Goal: Task Accomplishment & Management: Manage account settings

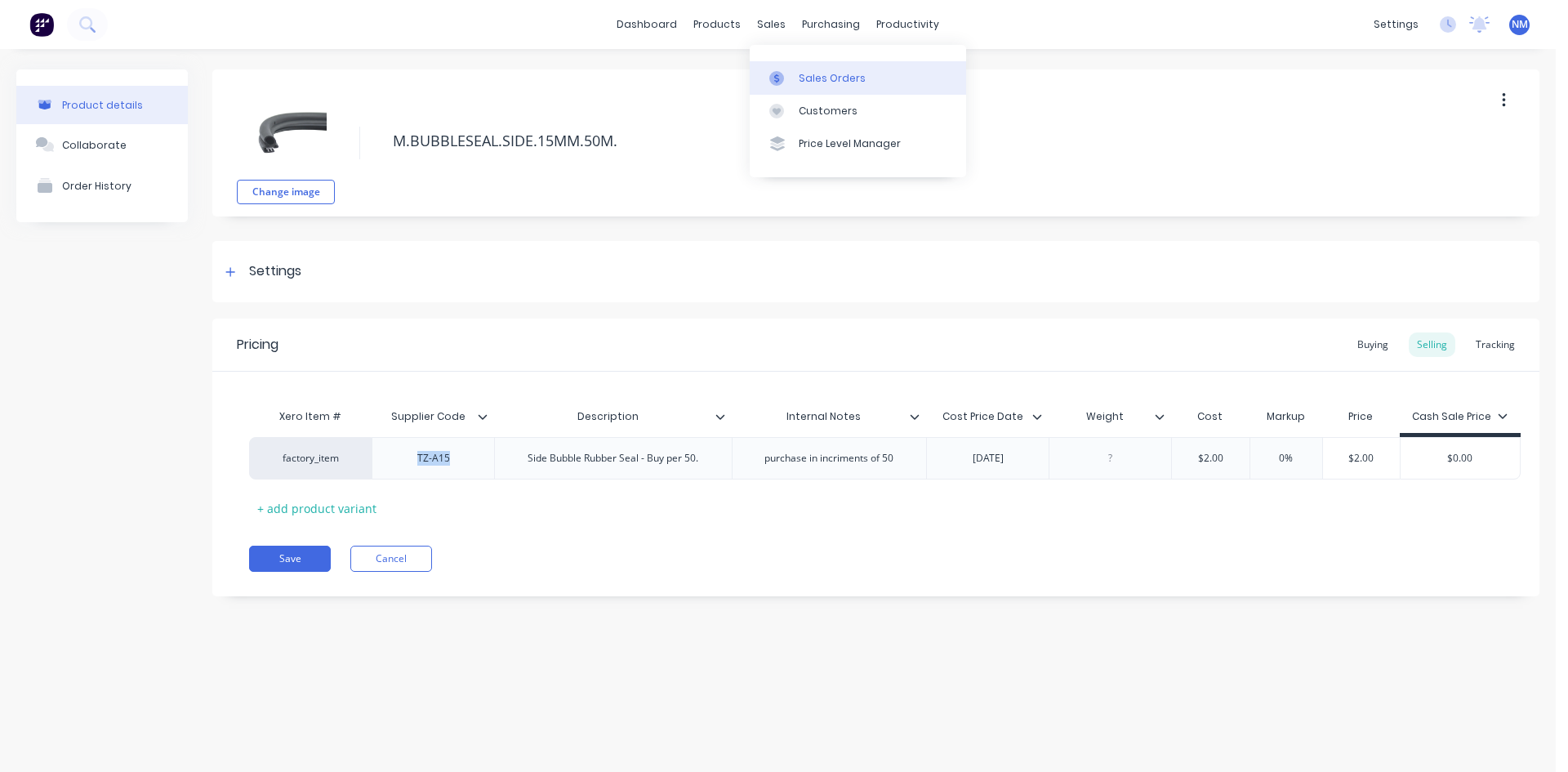
type textarea "x"
click at [791, 71] on div at bounding box center [781, 79] width 24 height 15
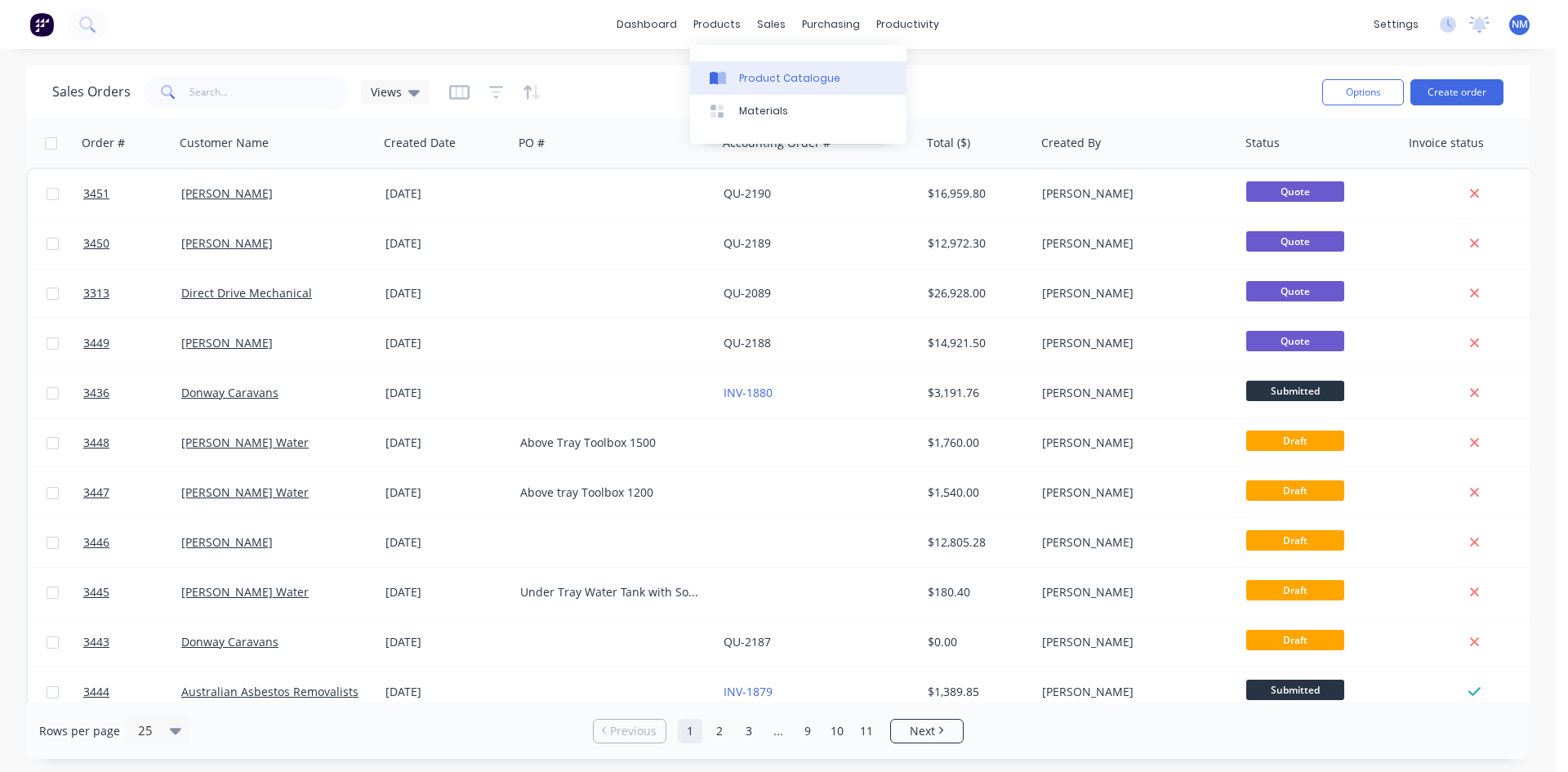
click at [761, 84] on div "Product Catalogue" at bounding box center [789, 79] width 101 height 15
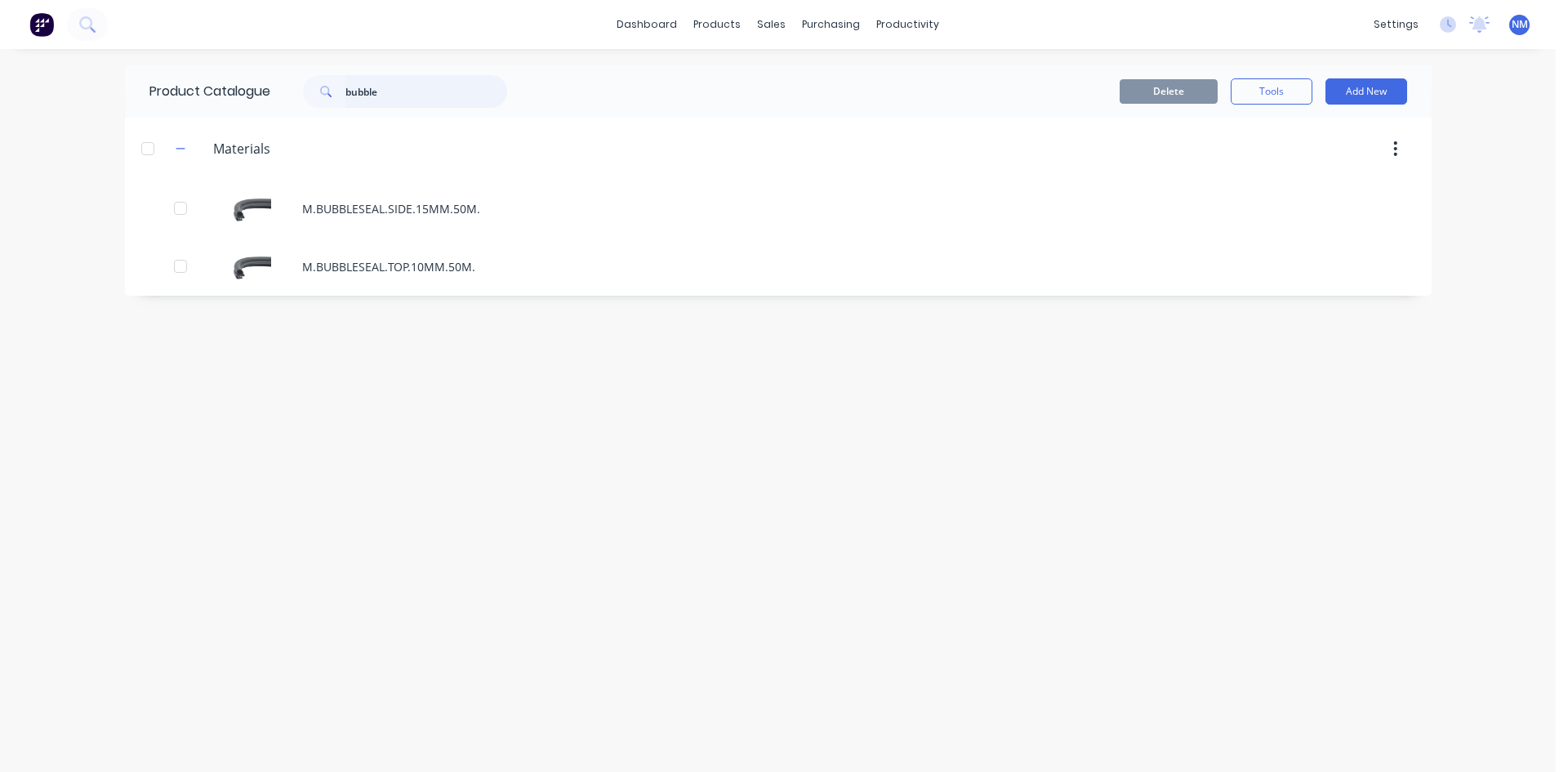
drag, startPoint x: 406, startPoint y: 93, endPoint x: 0, endPoint y: 128, distance: 407.5
click at [33, 128] on div "dashboard products sales purchasing productivity dashboard products Product Cat…" at bounding box center [778, 386] width 1556 height 772
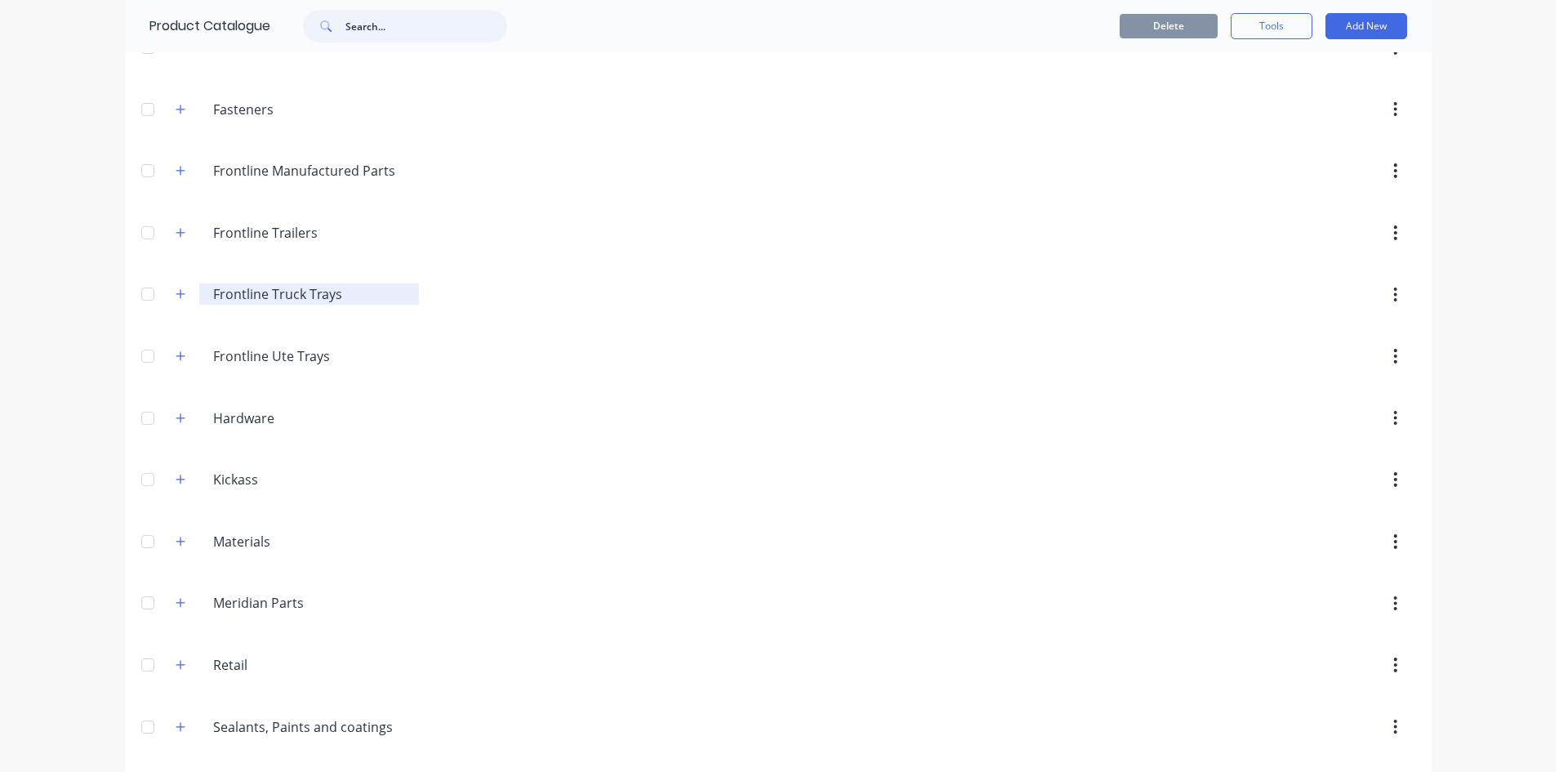
scroll to position [245, 0]
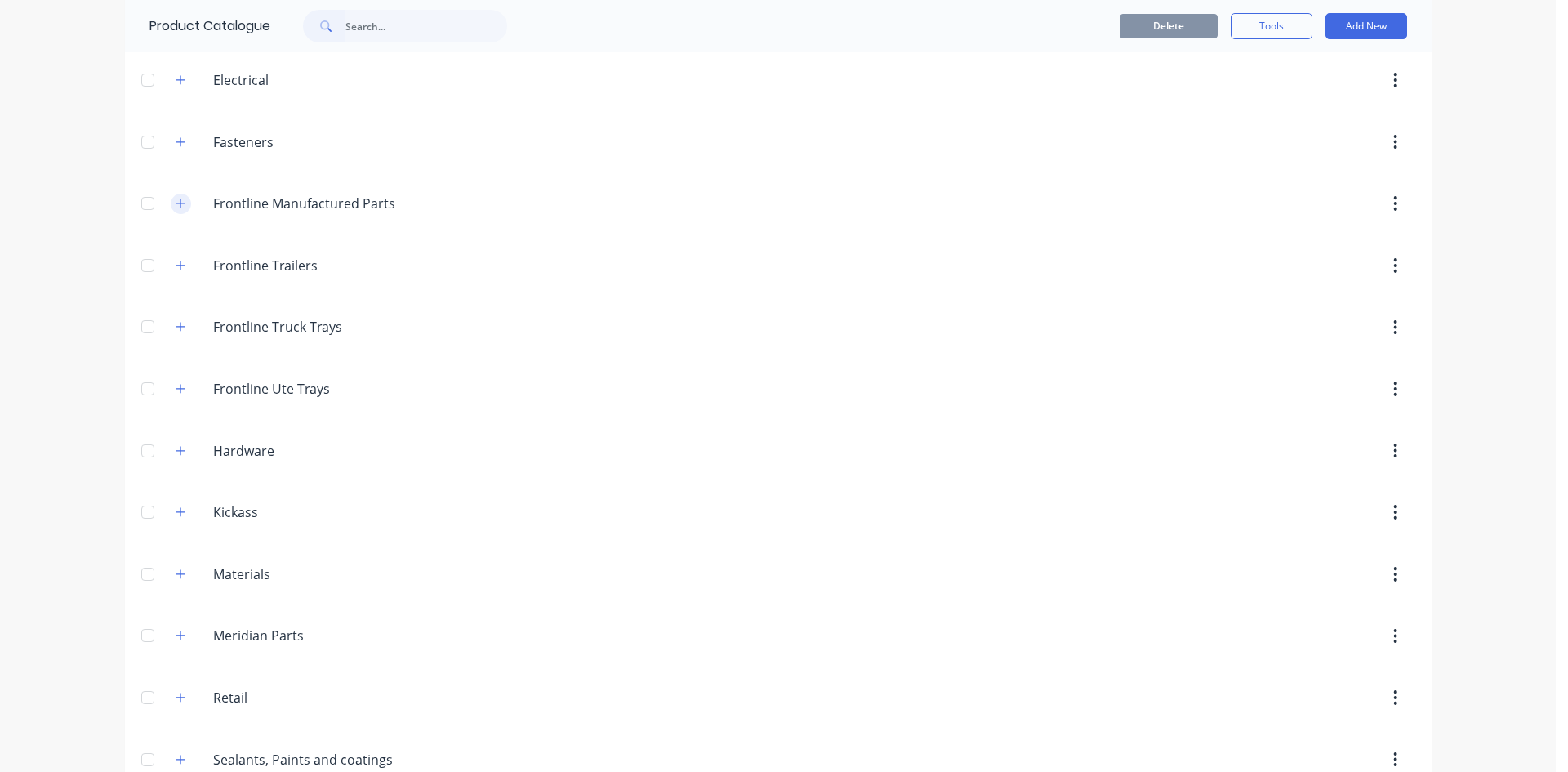
click at [176, 205] on icon "button" at bounding box center [180, 203] width 9 height 9
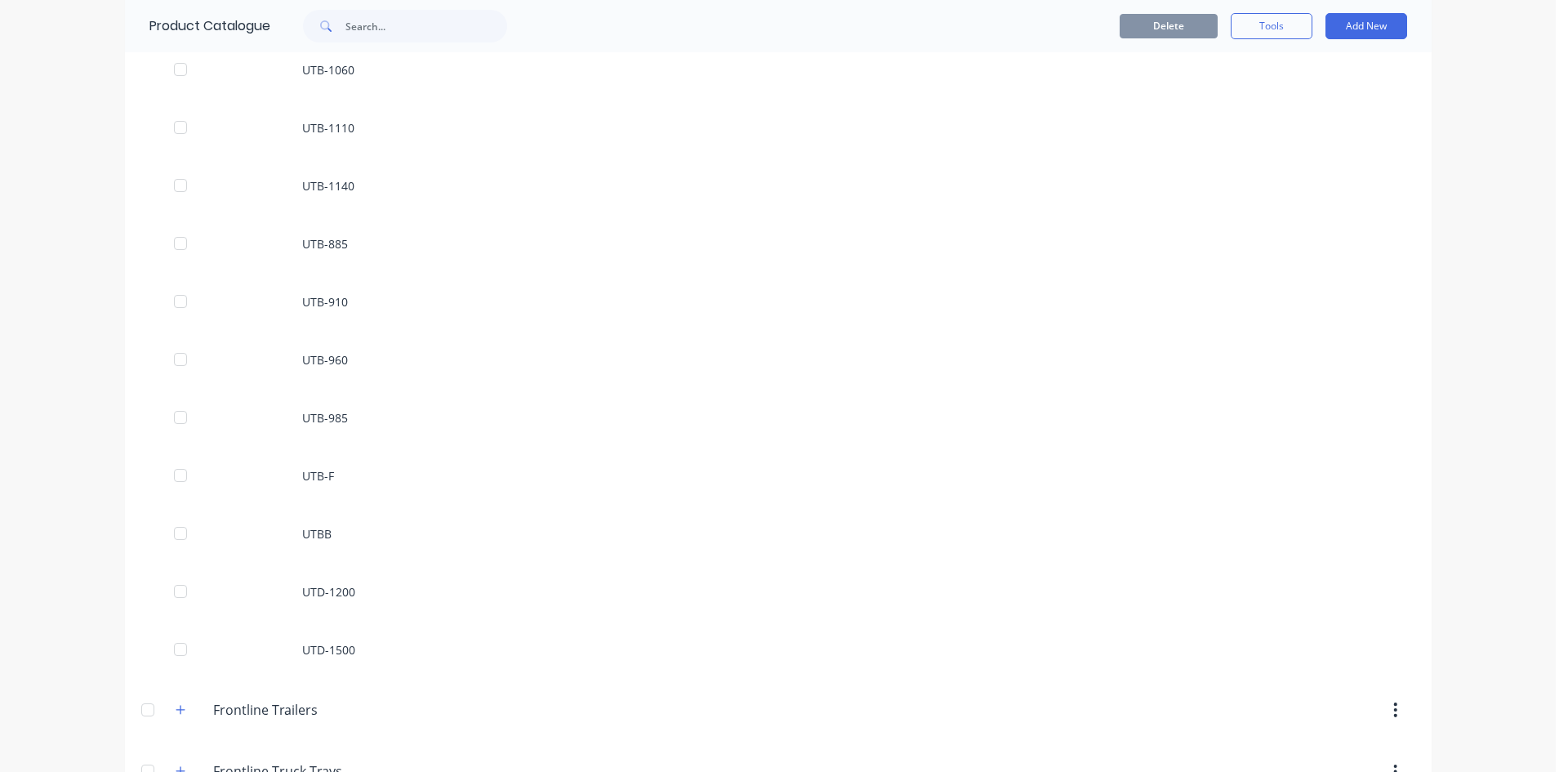
scroll to position [3593, 0]
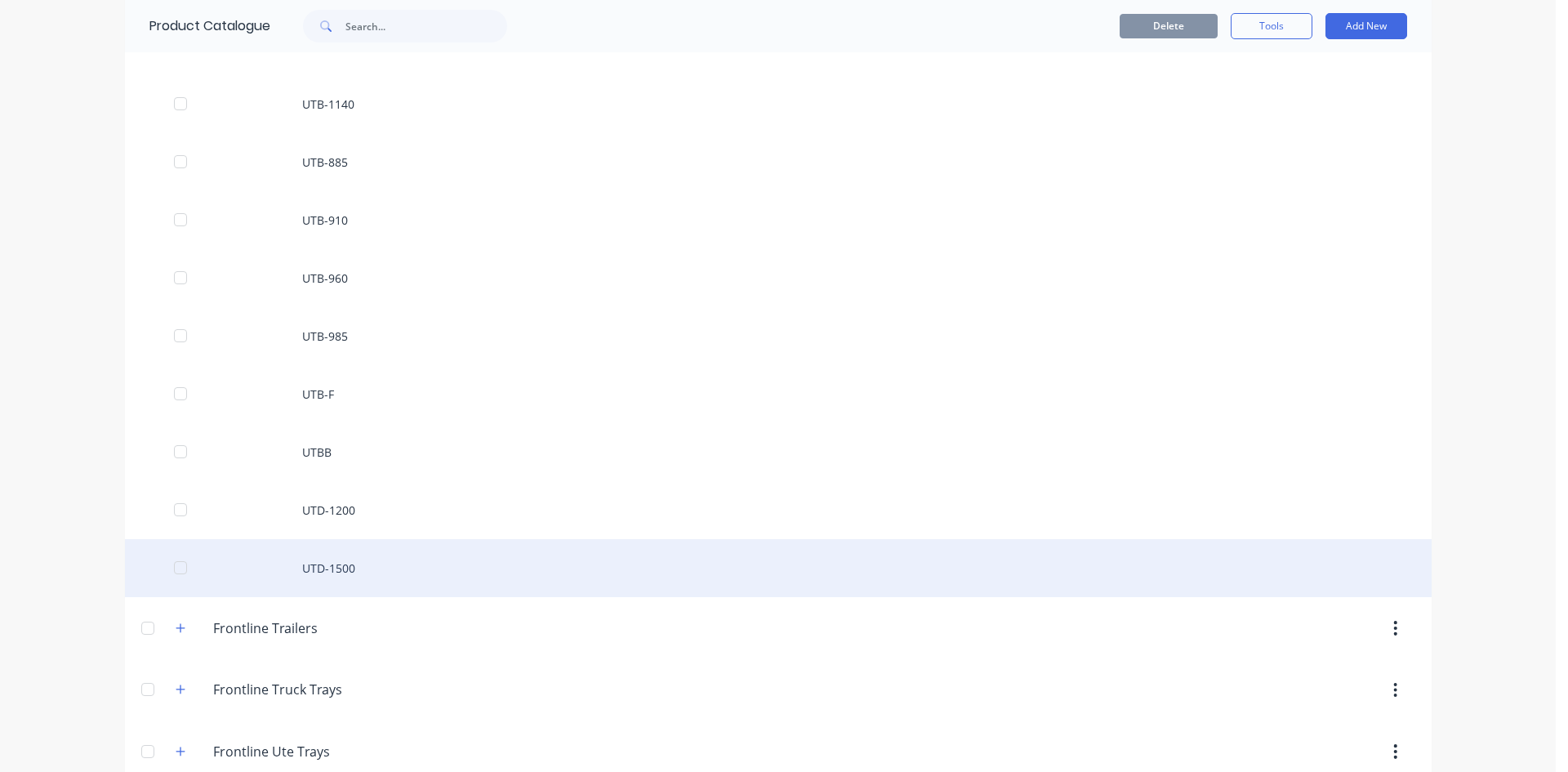
click at [371, 568] on div "UTD-1500" at bounding box center [778, 567] width 1306 height 58
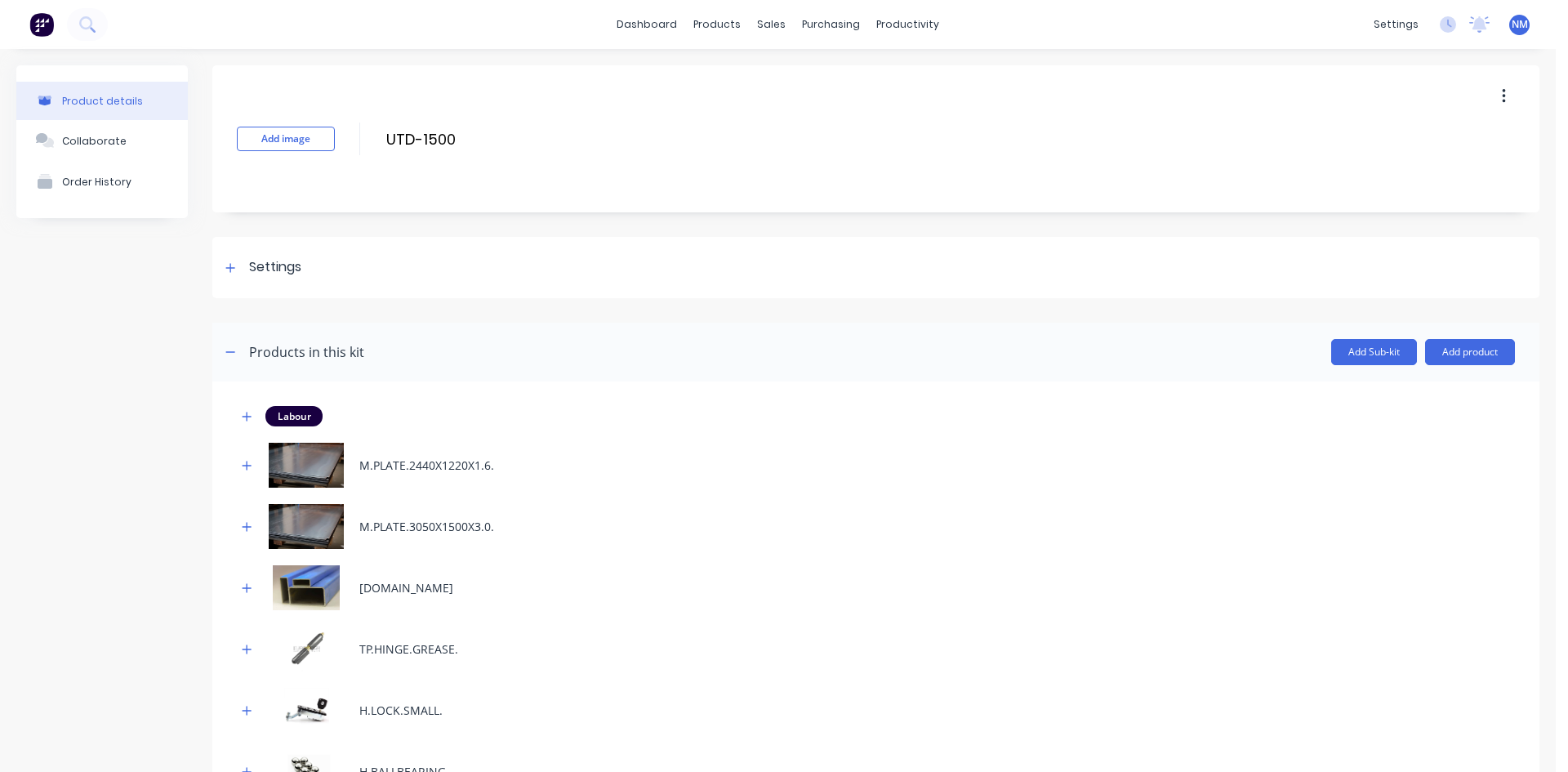
scroll to position [327, 0]
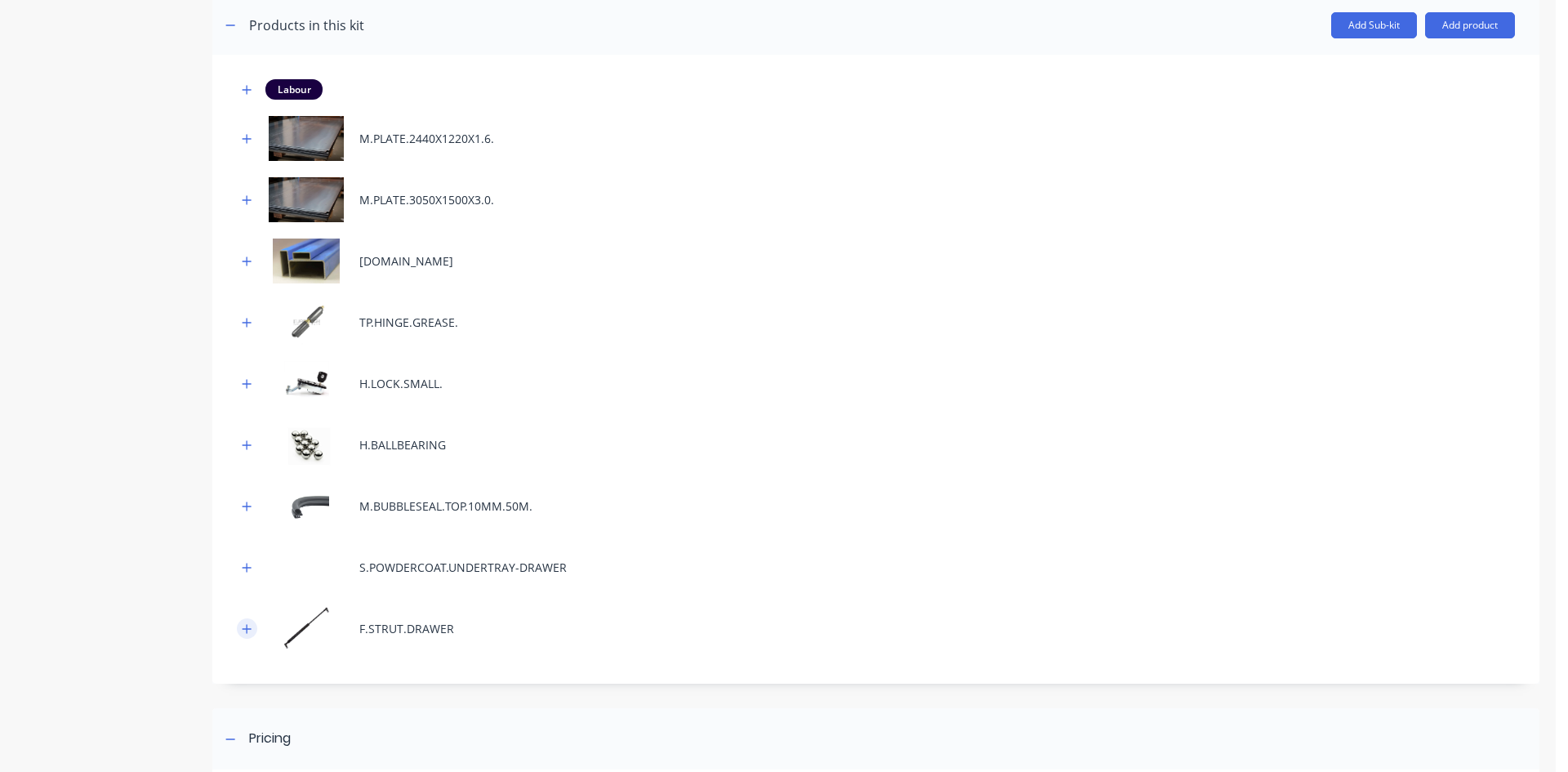
click at [250, 632] on icon "button" at bounding box center [246, 629] width 10 height 11
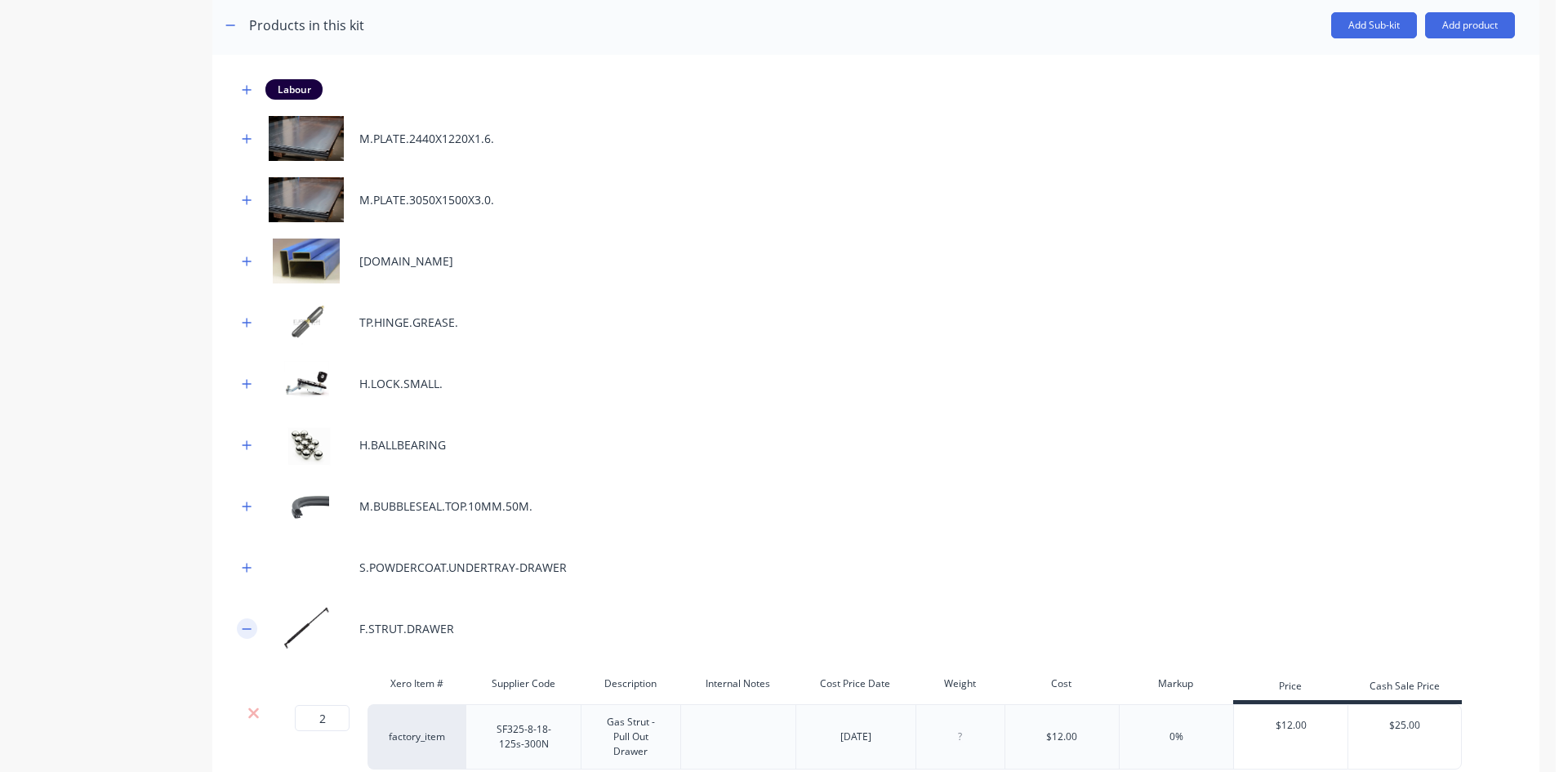
click at [253, 626] on button "button" at bounding box center [247, 629] width 20 height 20
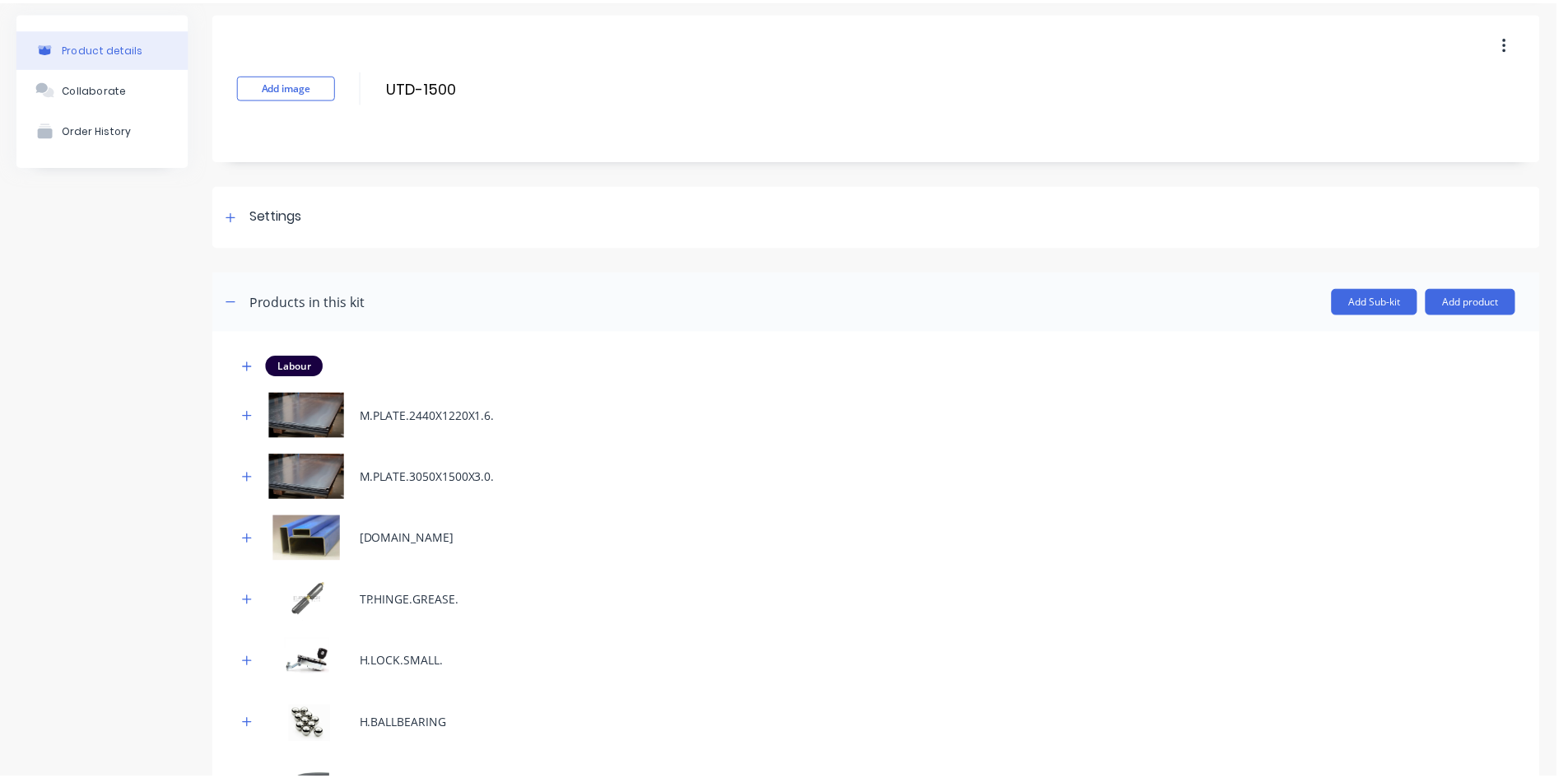
scroll to position [0, 0]
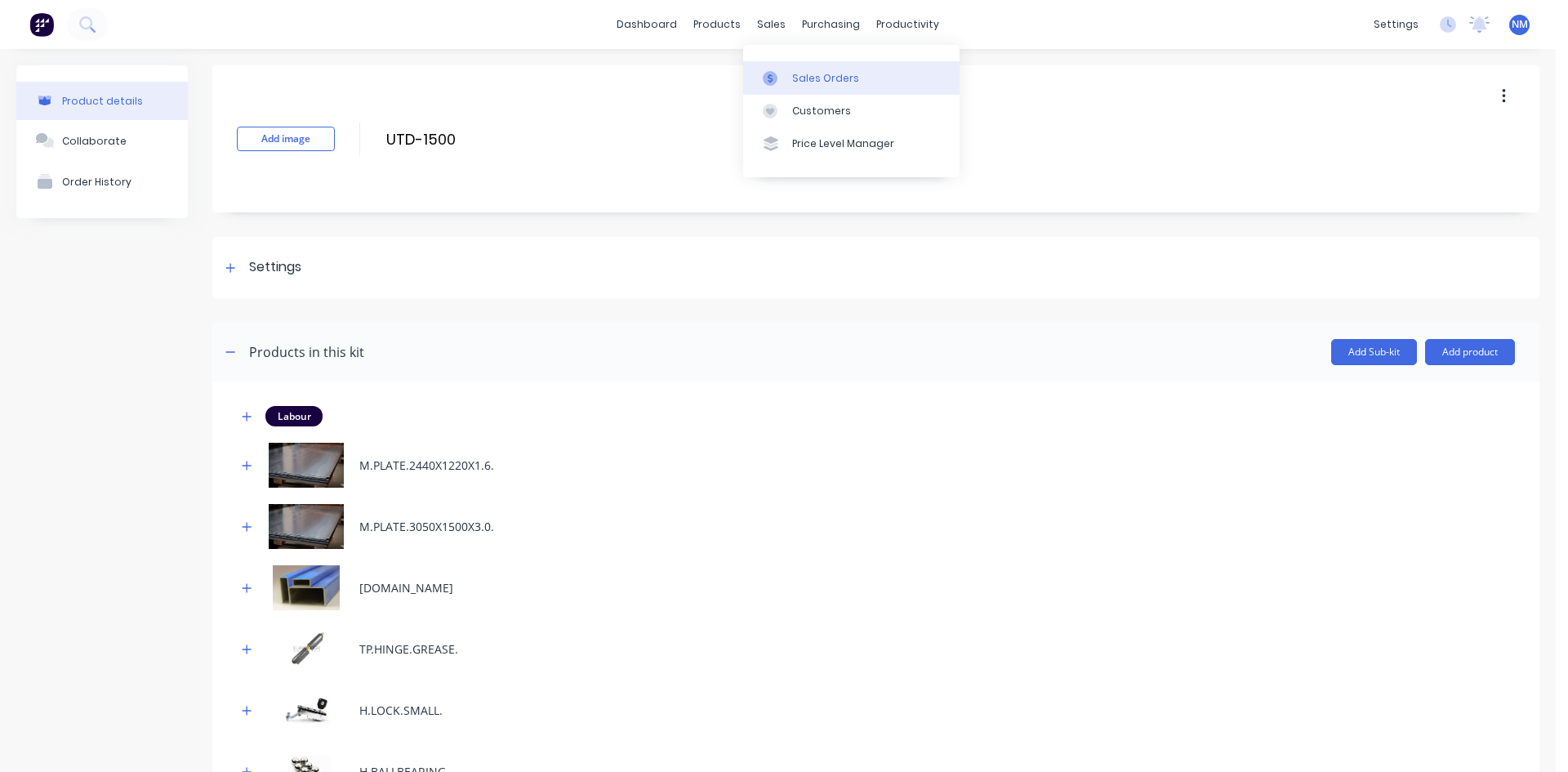
click at [807, 79] on div "Sales Orders" at bounding box center [826, 79] width 67 height 15
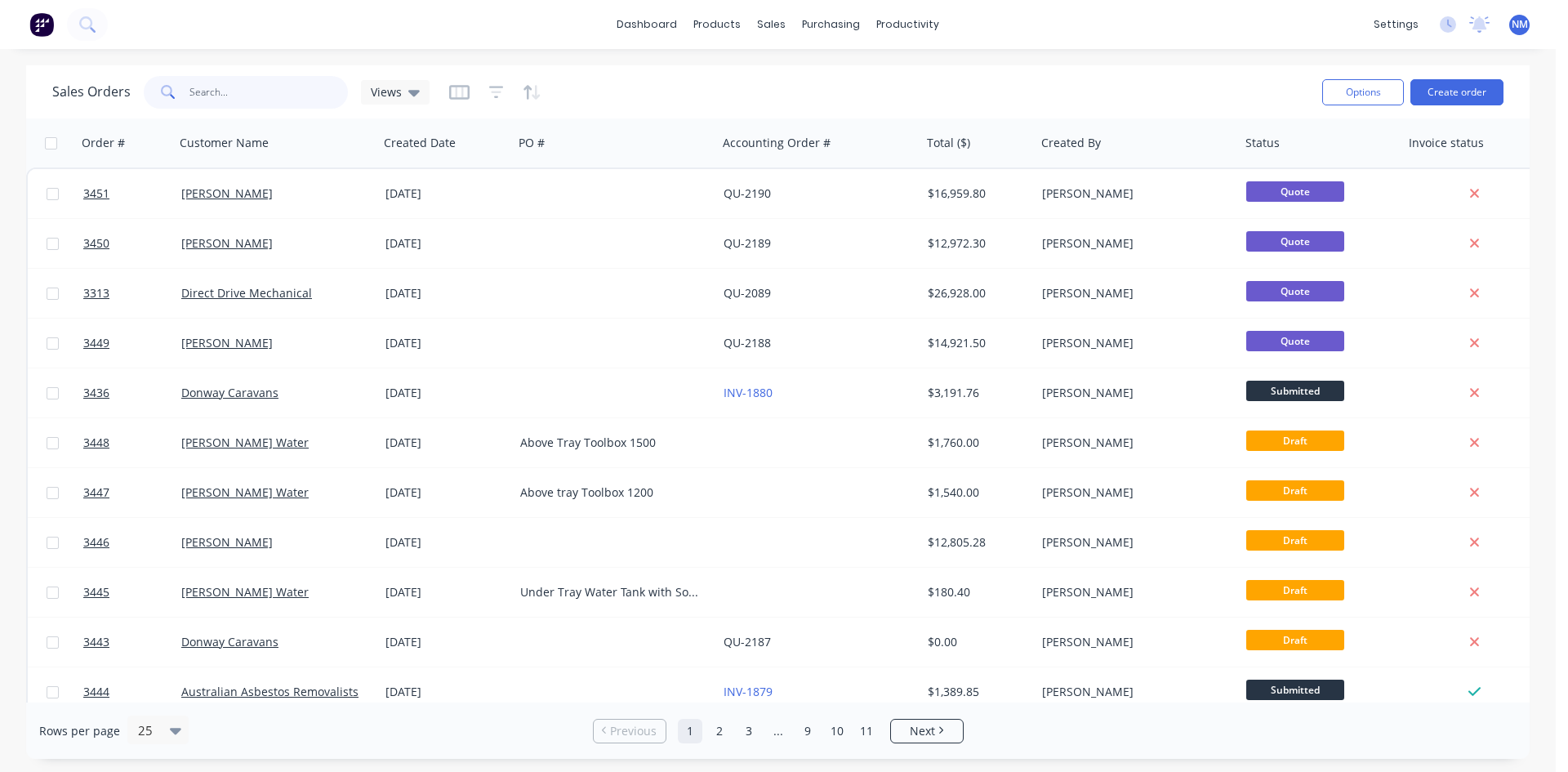
click at [280, 92] on input "text" at bounding box center [269, 92] width 159 height 32
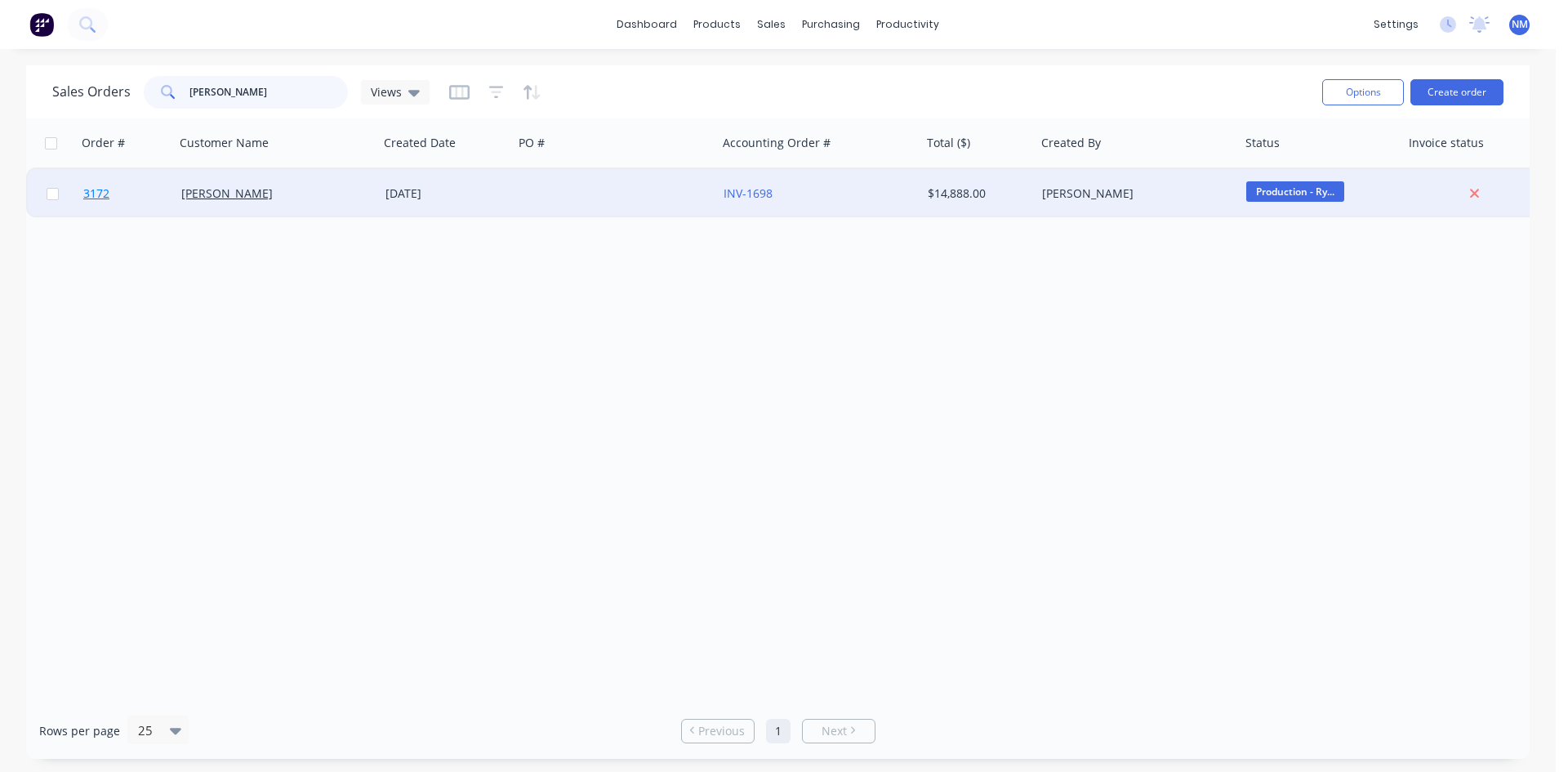
type input "[PERSON_NAME]"
click at [100, 191] on span "3172" at bounding box center [96, 193] width 26 height 17
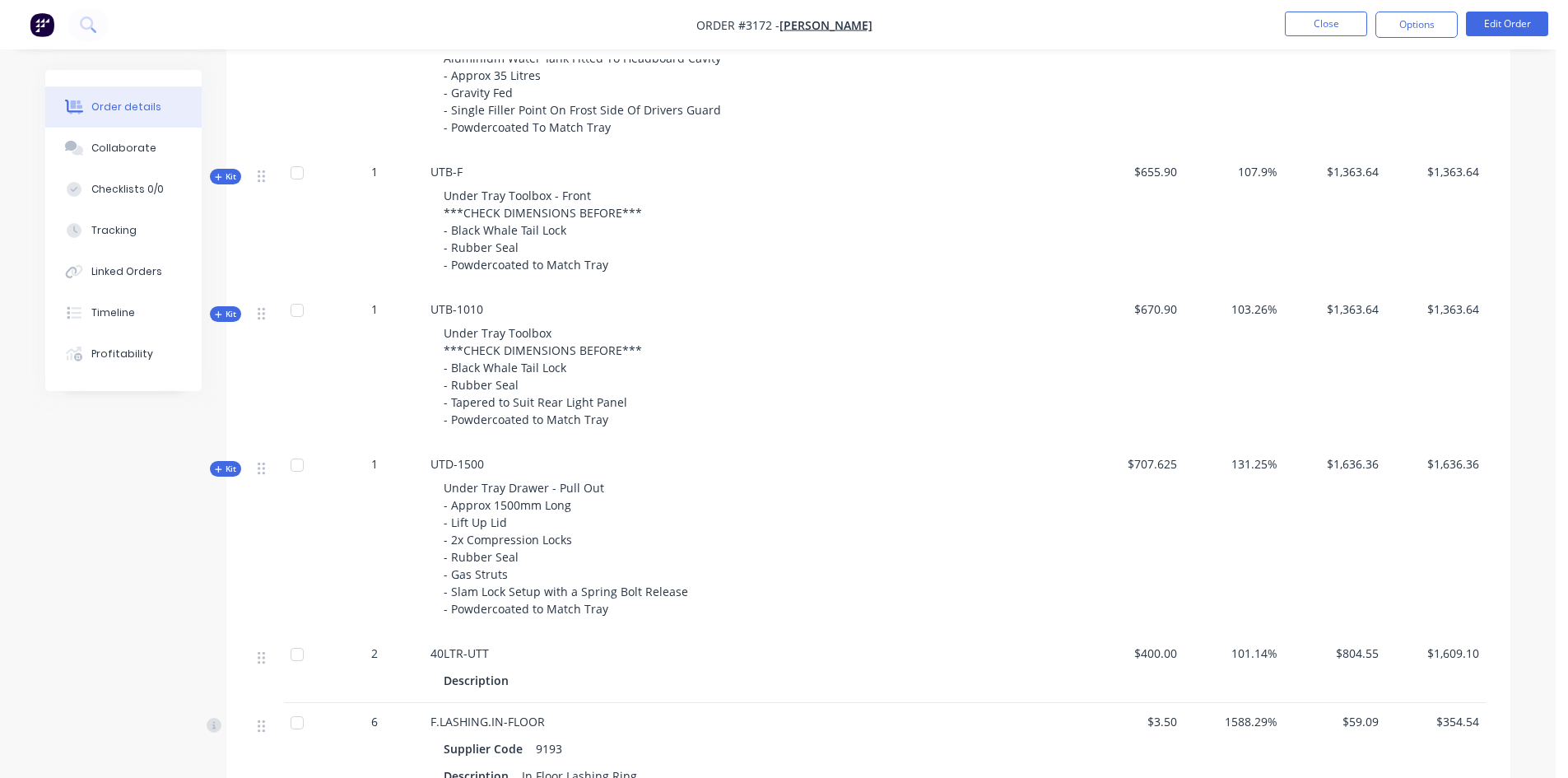
scroll to position [1316, 0]
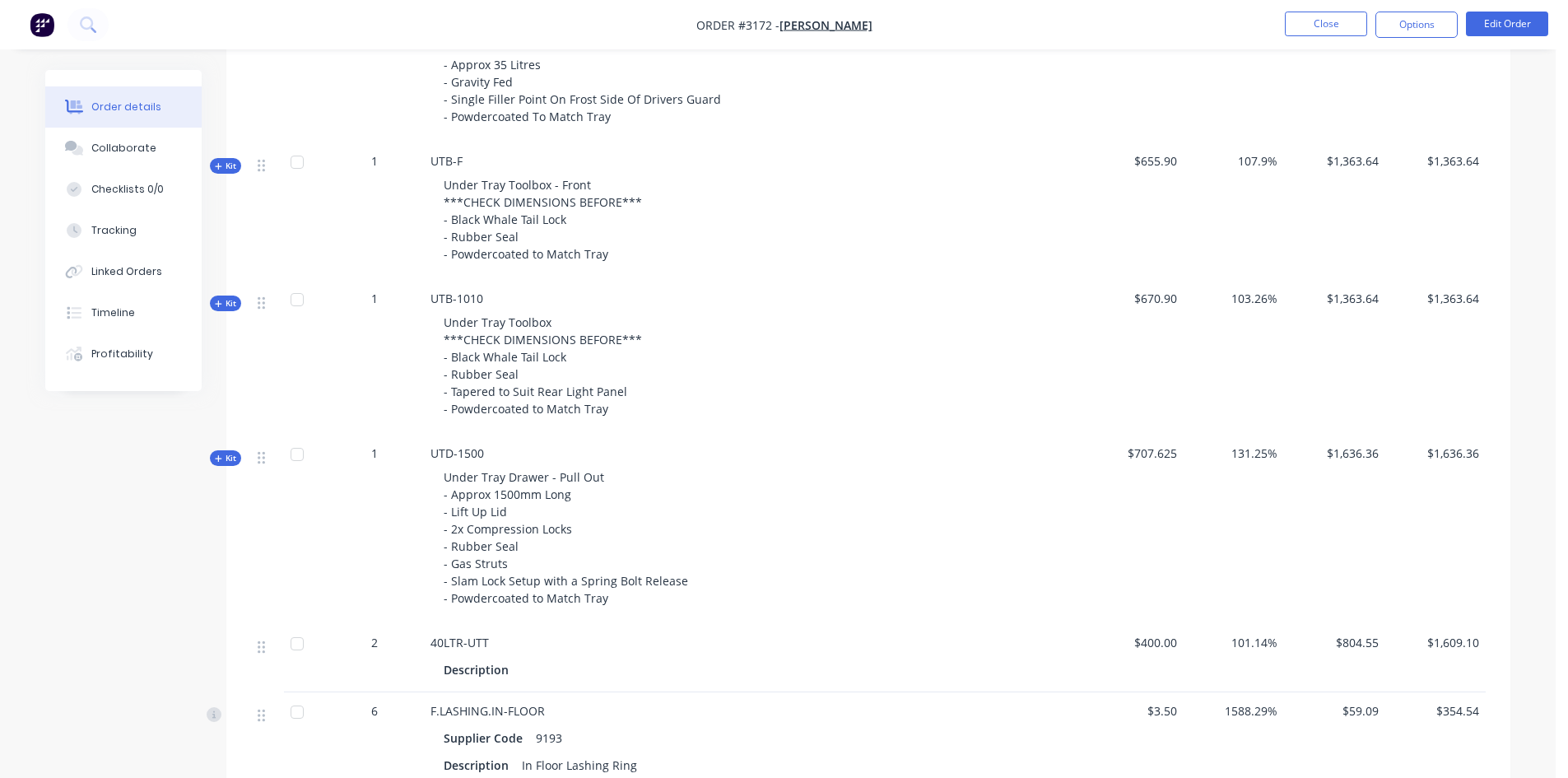
click at [233, 461] on span "Kit" at bounding box center [225, 457] width 21 height 12
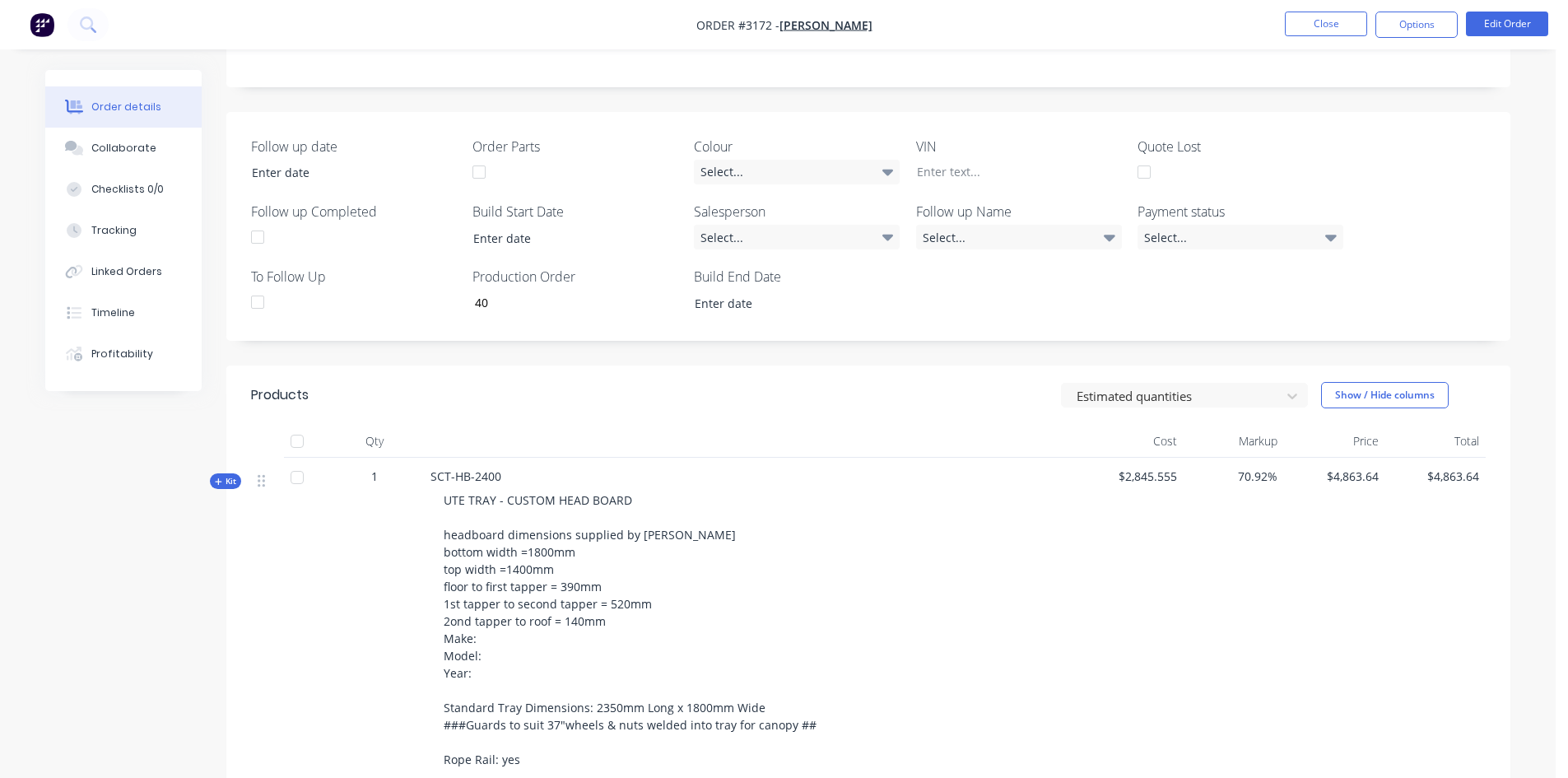
scroll to position [0, 0]
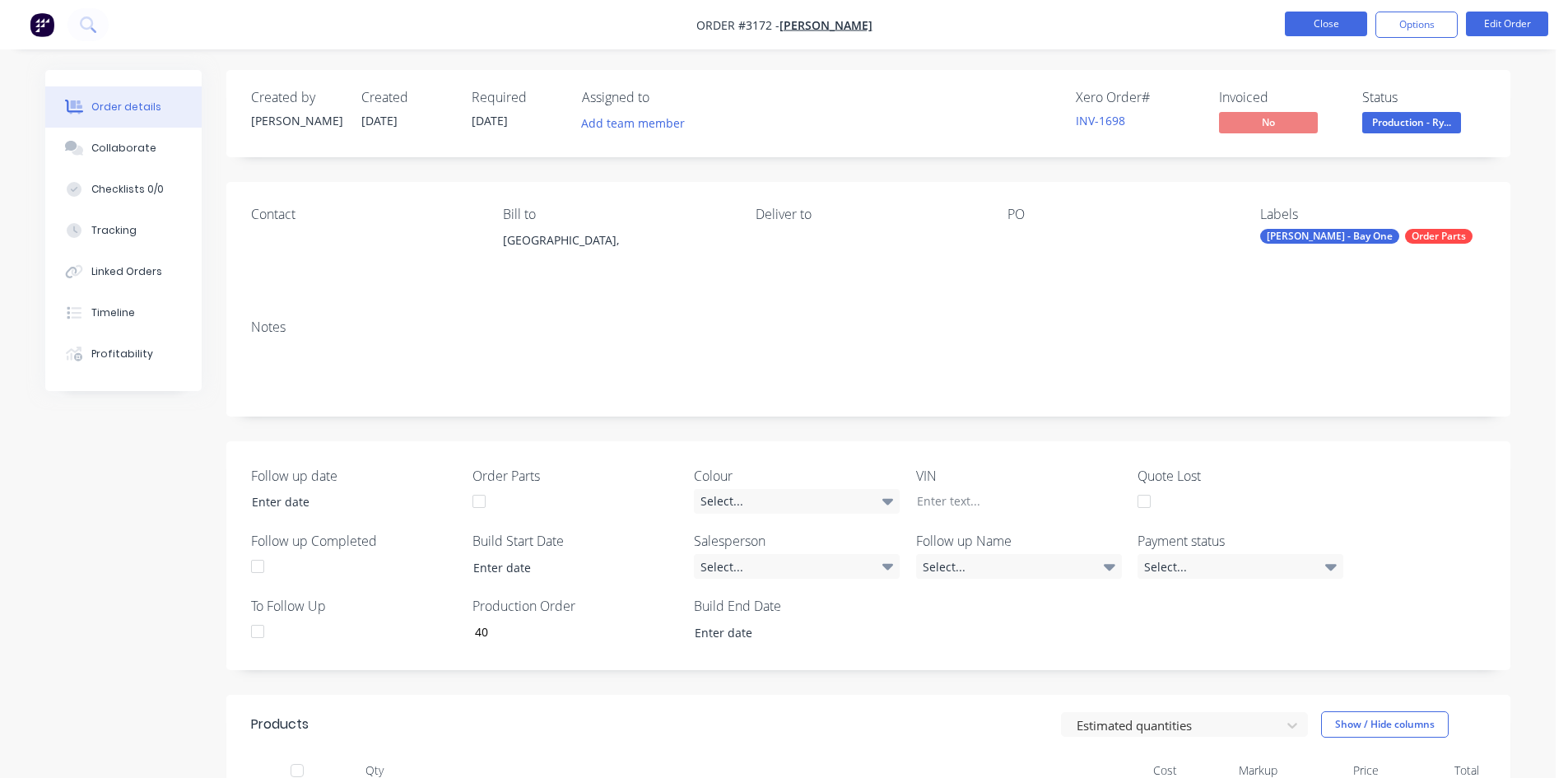
click at [1343, 14] on button "Close" at bounding box center [1325, 23] width 82 height 24
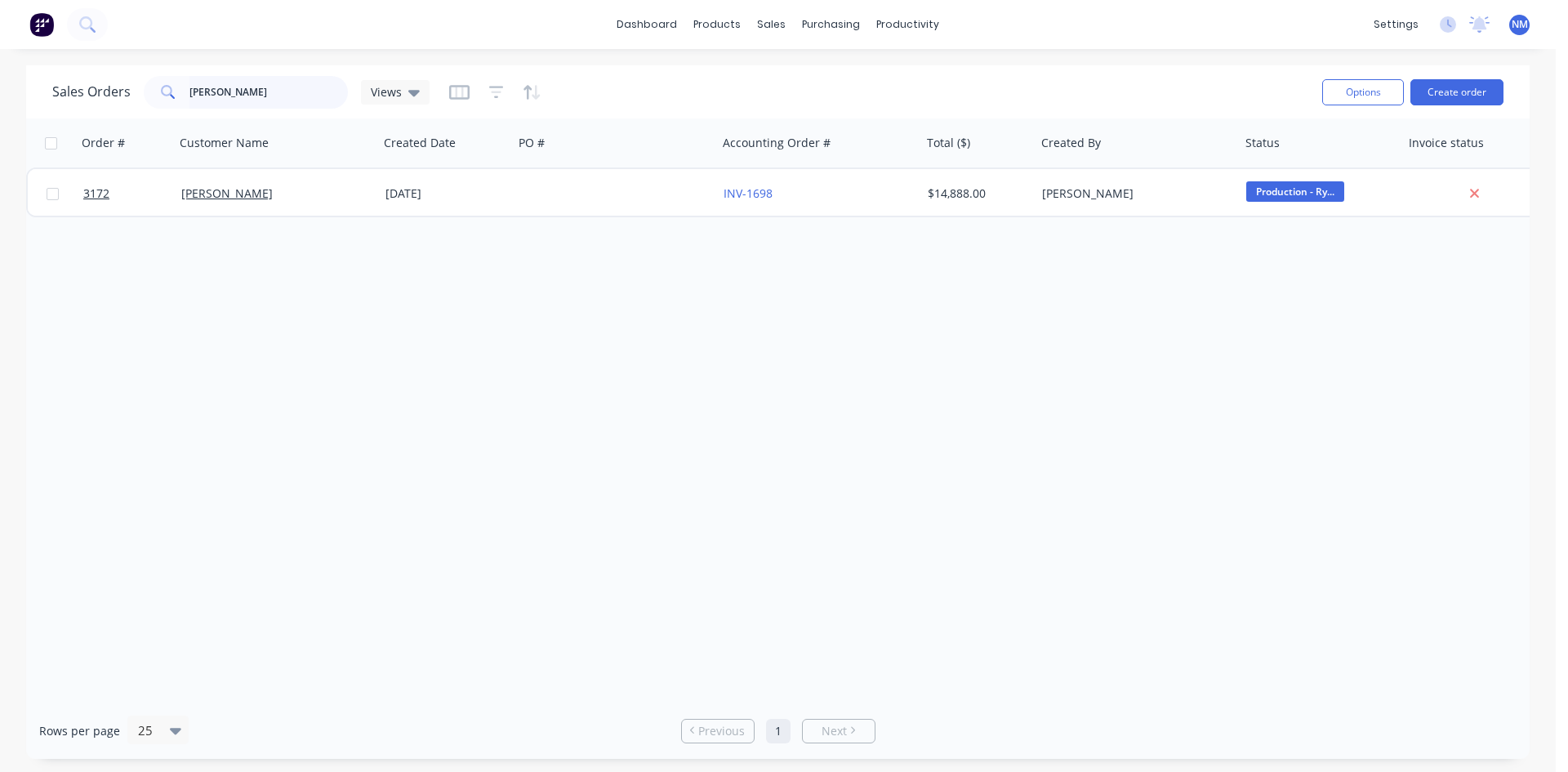
drag, startPoint x: 233, startPoint y: 92, endPoint x: 6, endPoint y: 109, distance: 227.6
click at [0, 106] on div "Sales Orders [PERSON_NAME] Views Options Create order Order # Customer Name Cre…" at bounding box center [778, 412] width 1556 height 693
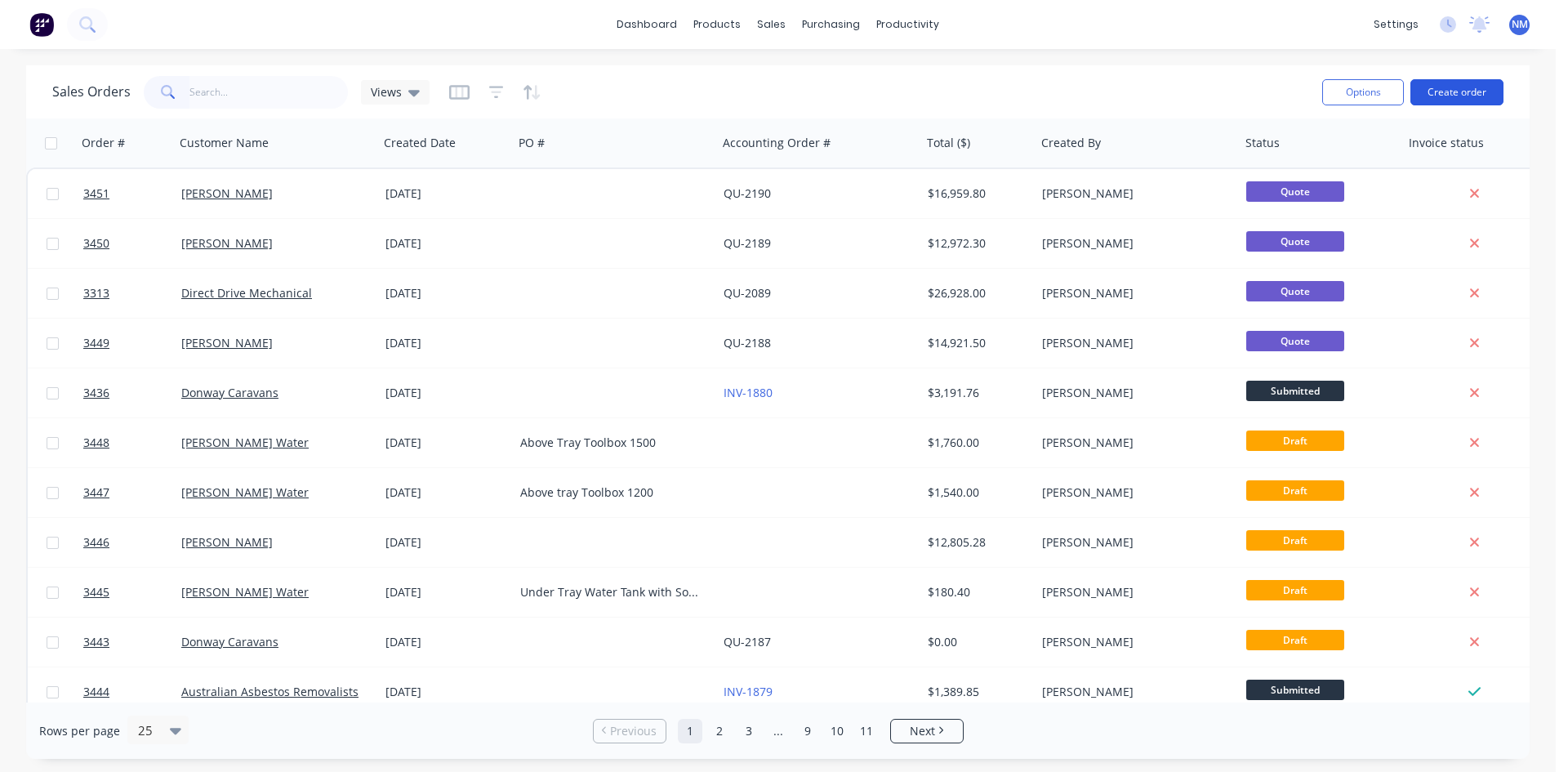
click at [1475, 85] on button "Create order" at bounding box center [1456, 93] width 93 height 26
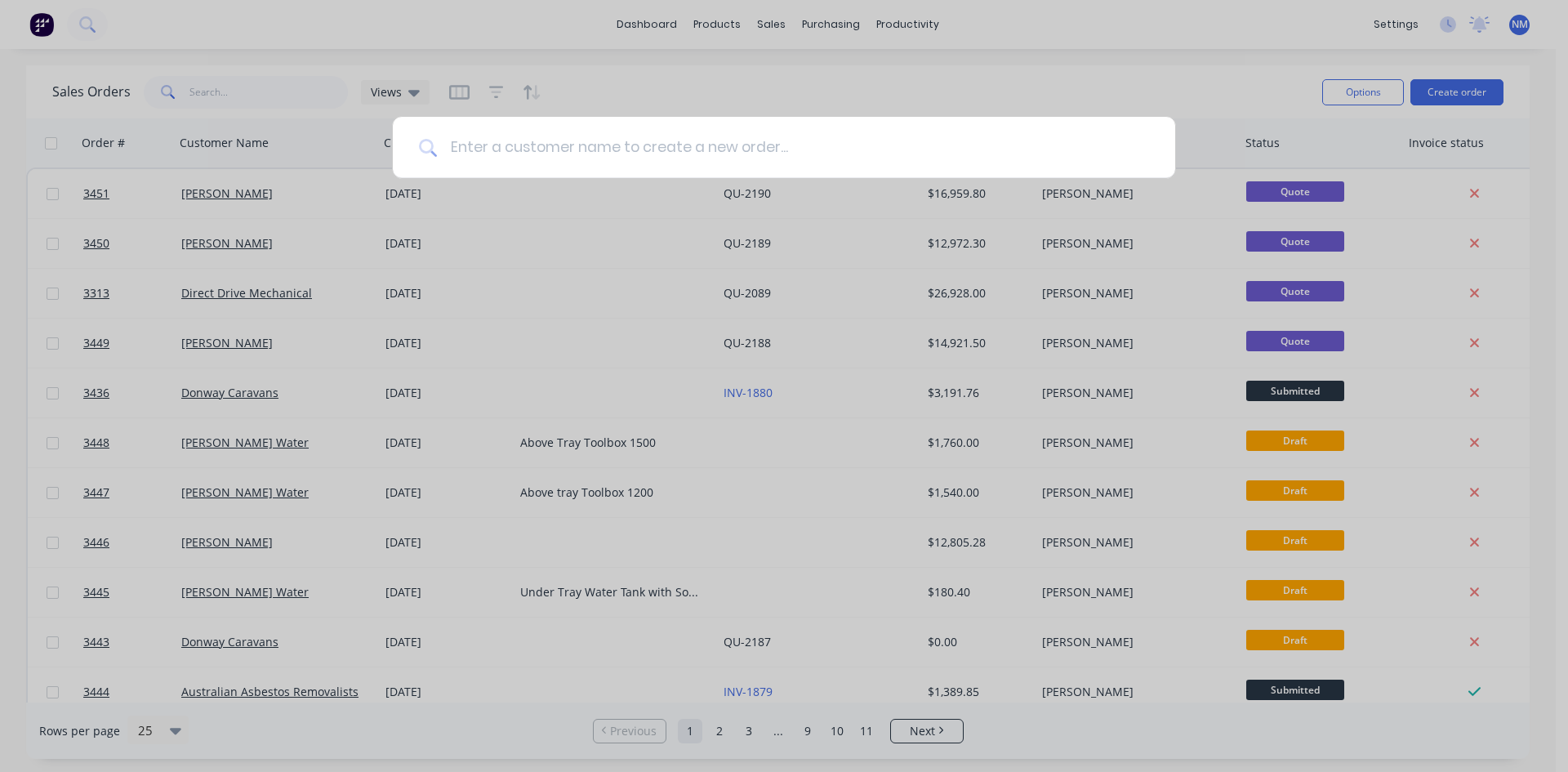
click at [694, 146] on input at bounding box center [792, 147] width 712 height 61
type input "u"
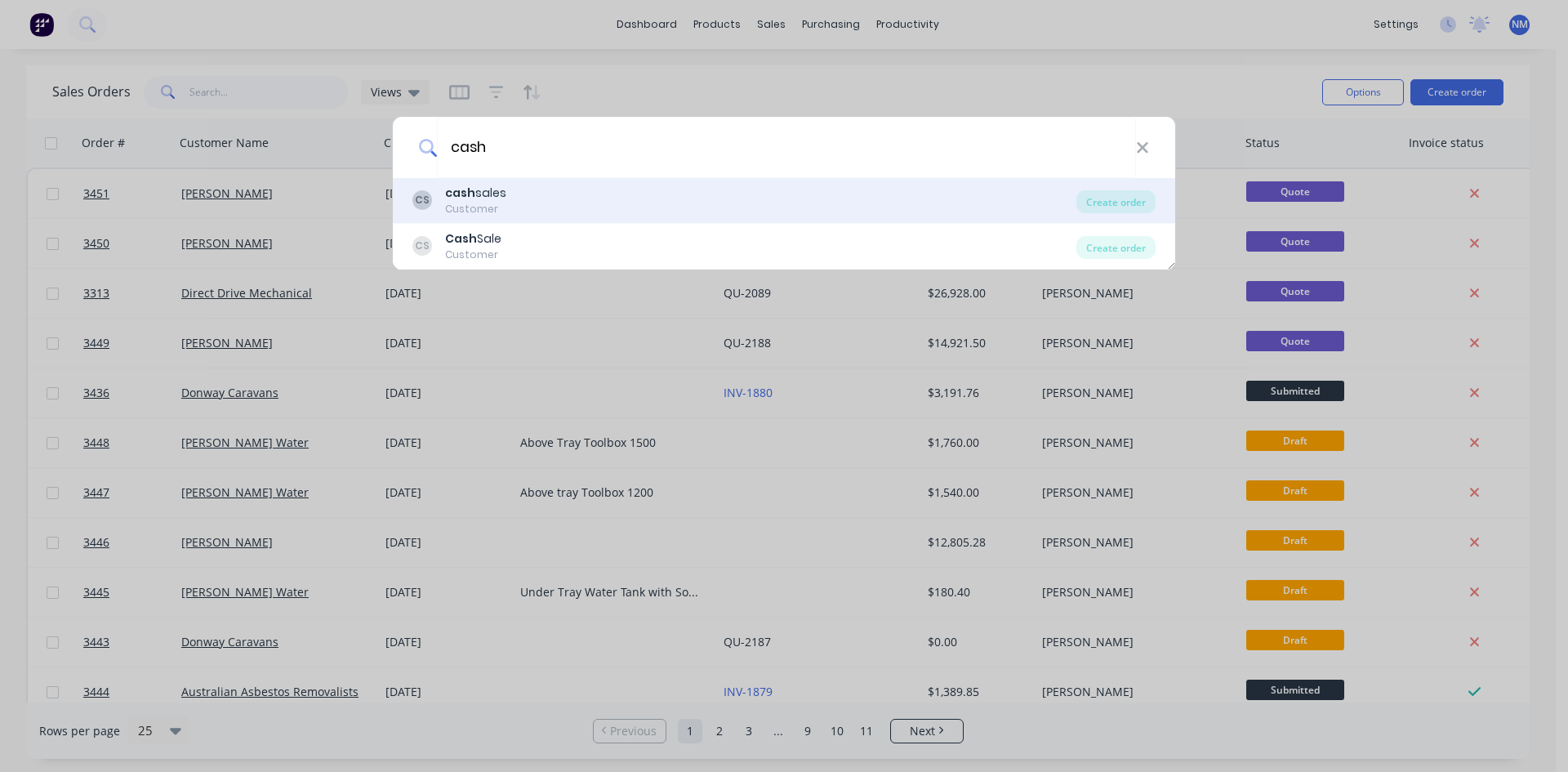
type input "cash"
click at [512, 206] on div "CS cash sales Customer" at bounding box center [743, 200] width 664 height 31
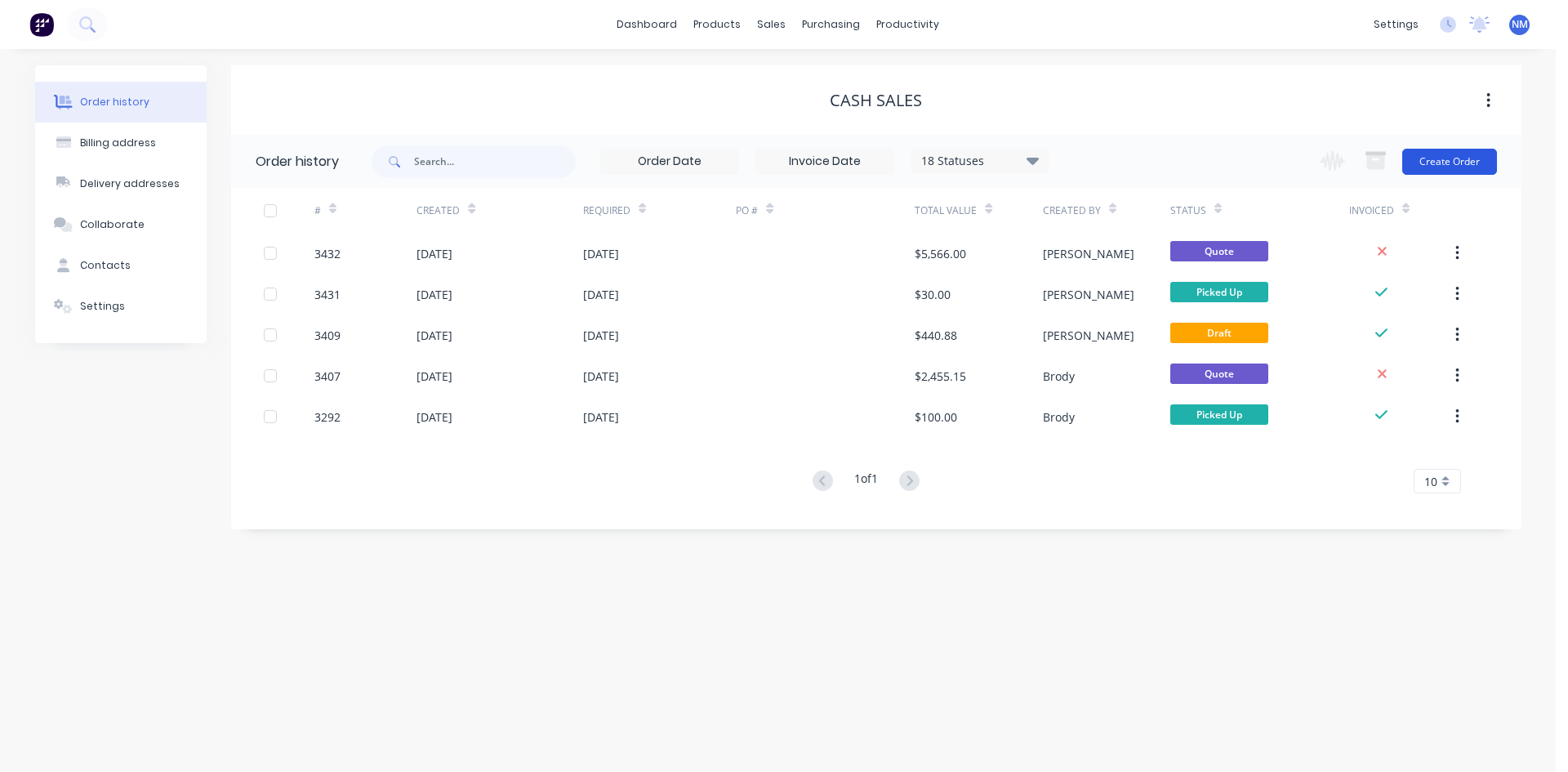
click at [1471, 159] on button "Create Order" at bounding box center [1450, 162] width 94 height 26
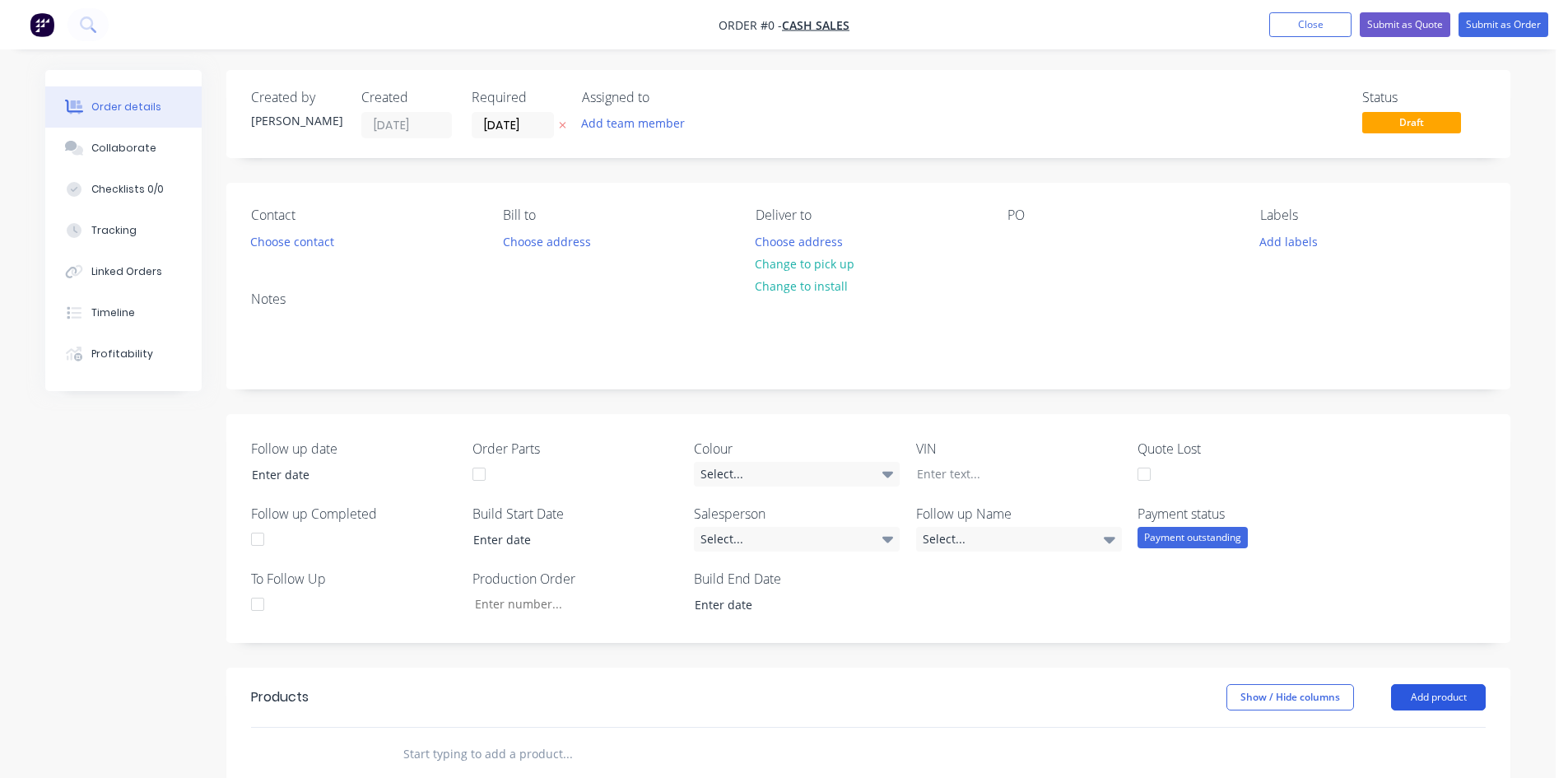
click at [1433, 705] on button "Add product" at bounding box center [1437, 697] width 94 height 26
click at [1395, 731] on div "Product catalogue" at bounding box center [1408, 739] width 127 height 24
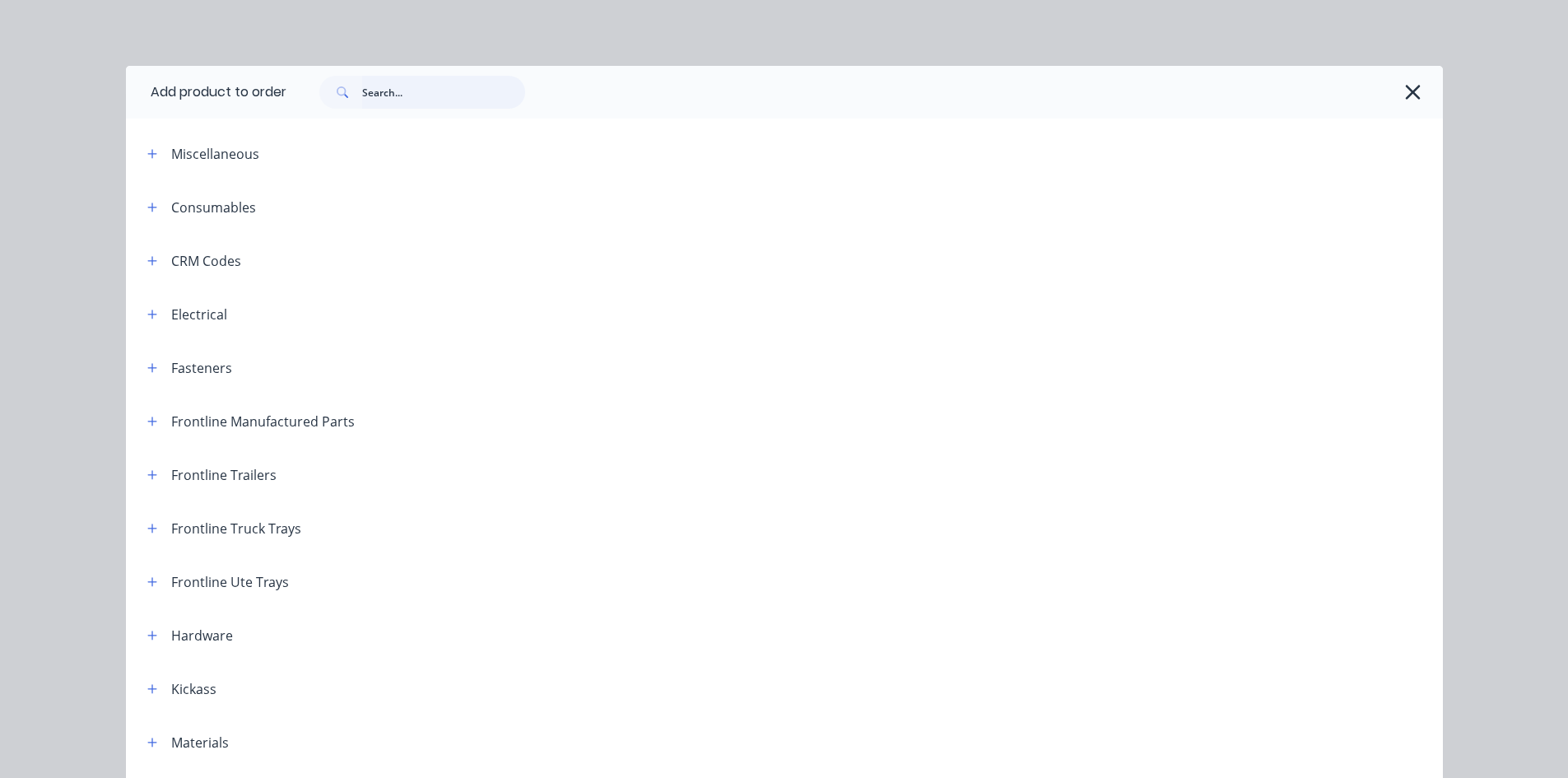
click at [367, 93] on input "text" at bounding box center [443, 91] width 163 height 33
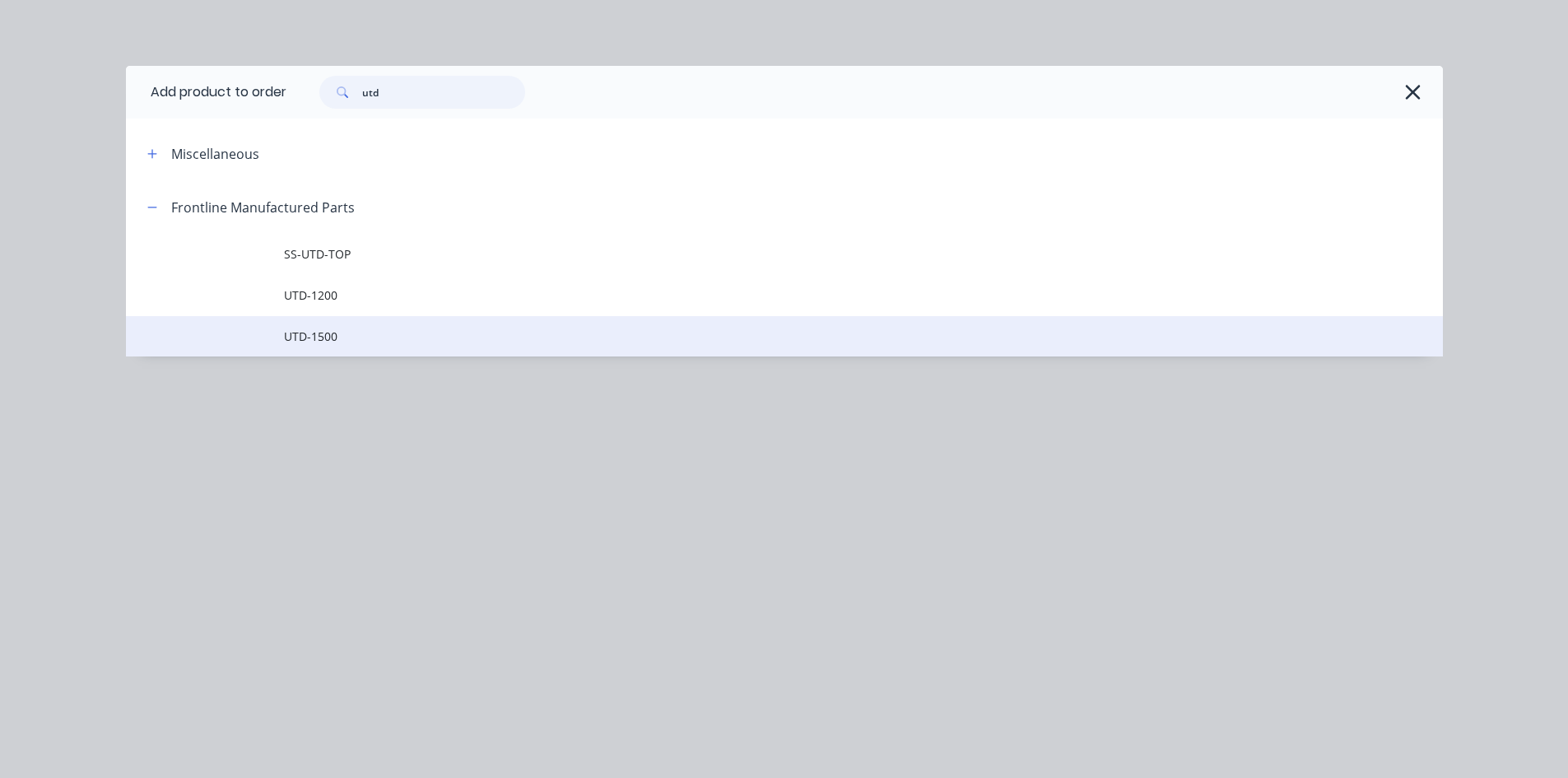
type input "utd"
click at [325, 335] on span "UTD-1500" at bounding box center [746, 336] width 926 height 18
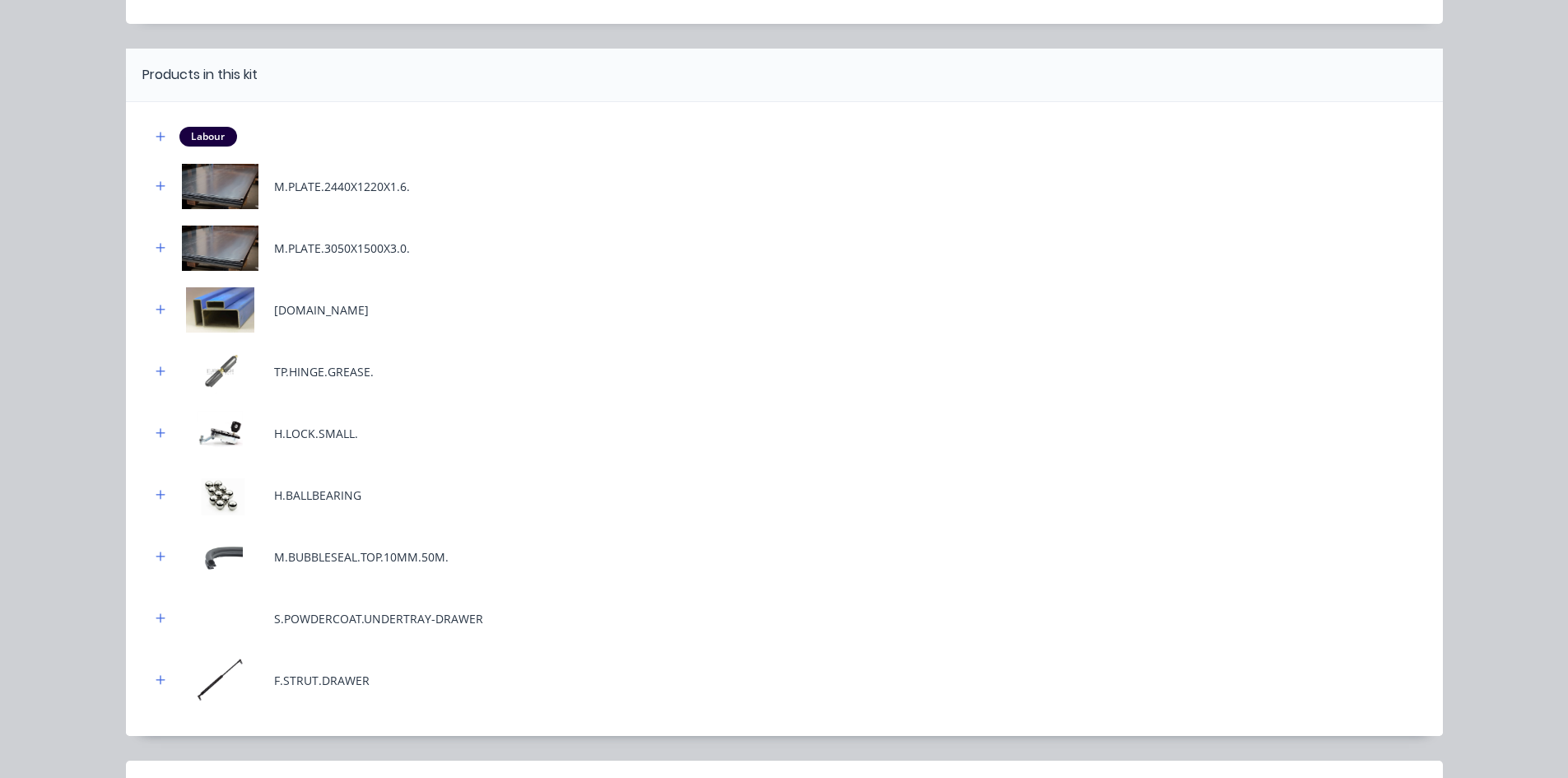
scroll to position [327, 0]
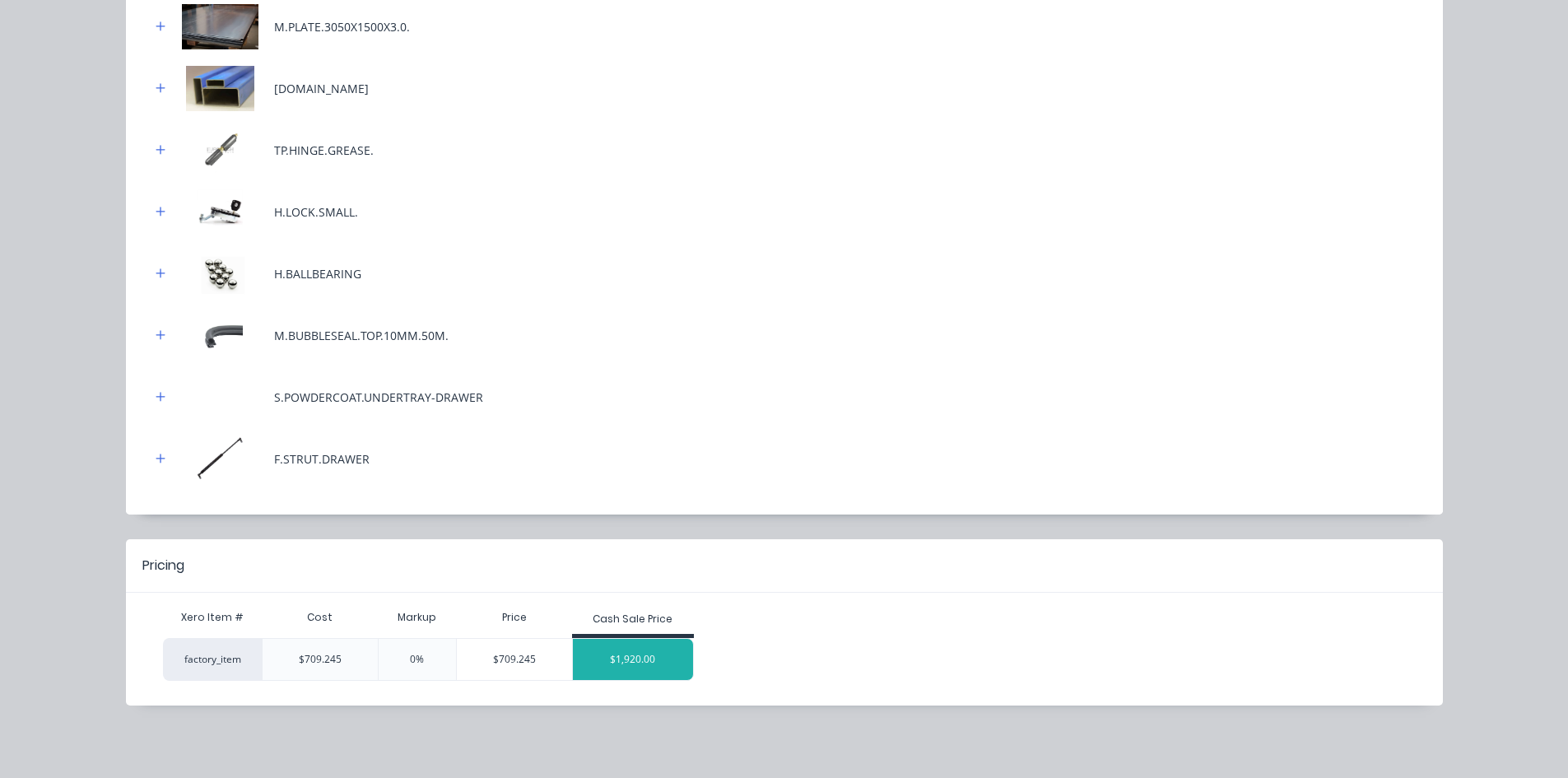
click at [640, 665] on div "$1,920.00" at bounding box center [632, 660] width 120 height 41
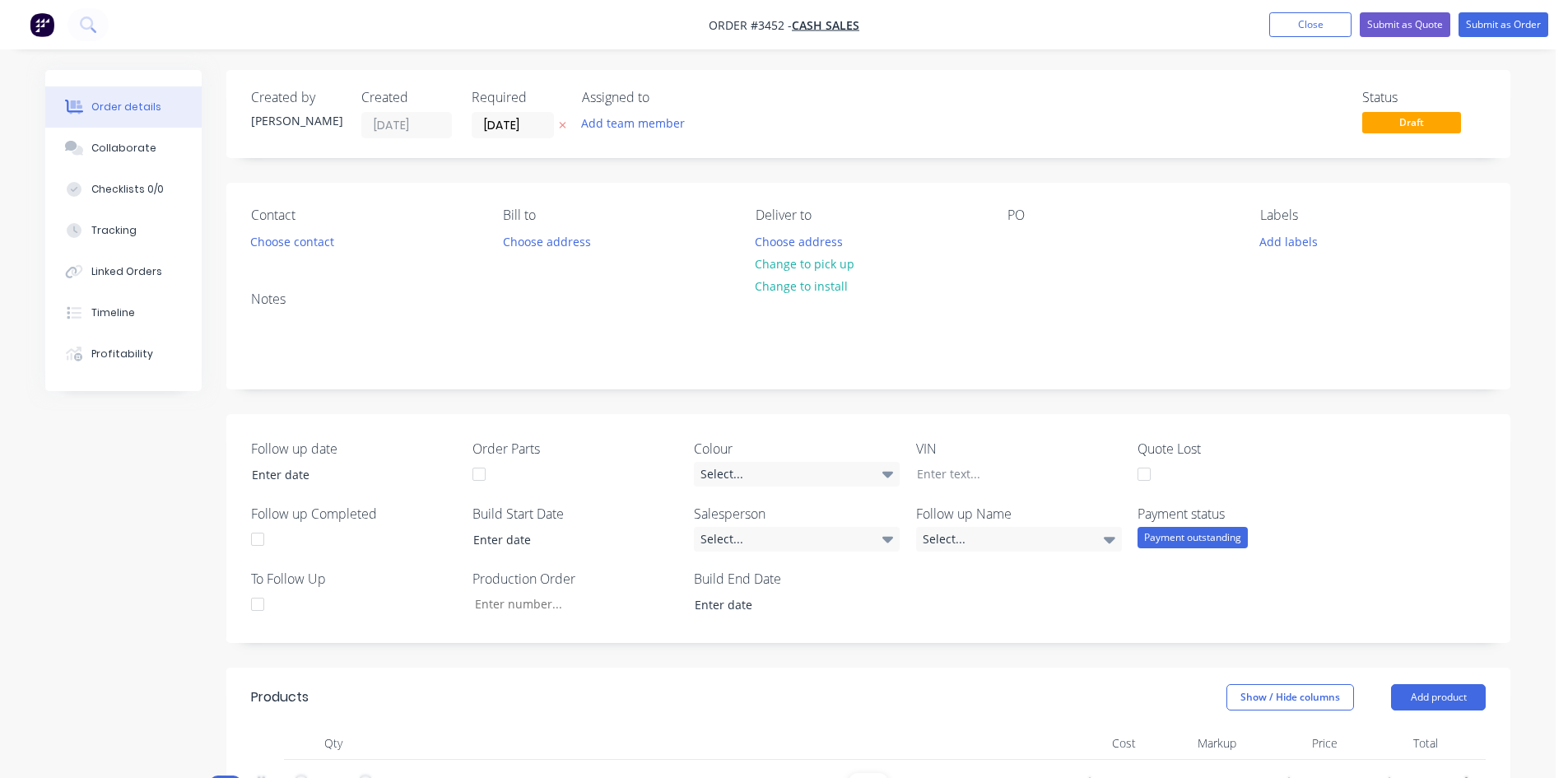
scroll to position [647, 0]
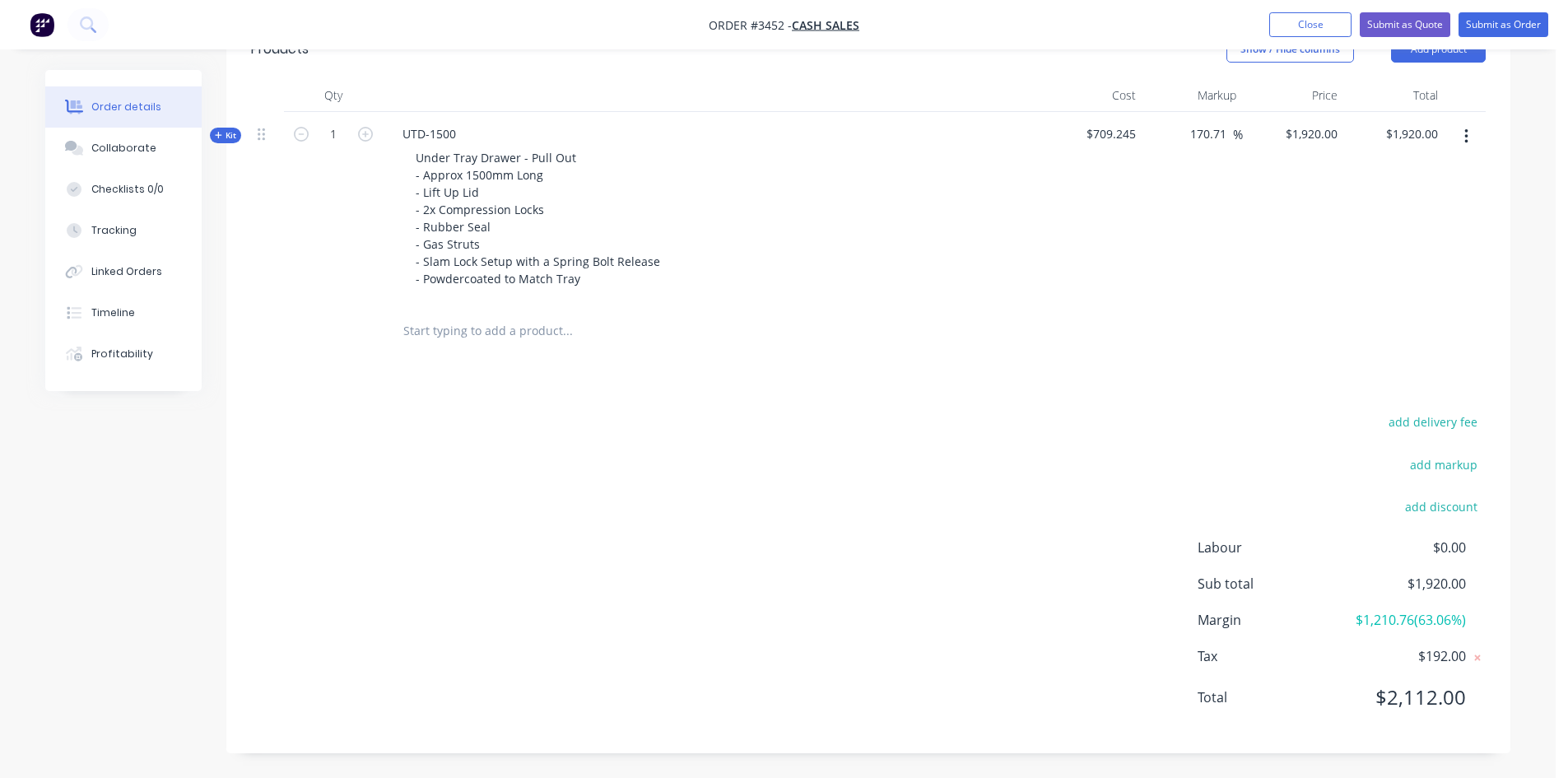
click at [231, 136] on span "Kit" at bounding box center [225, 134] width 21 height 12
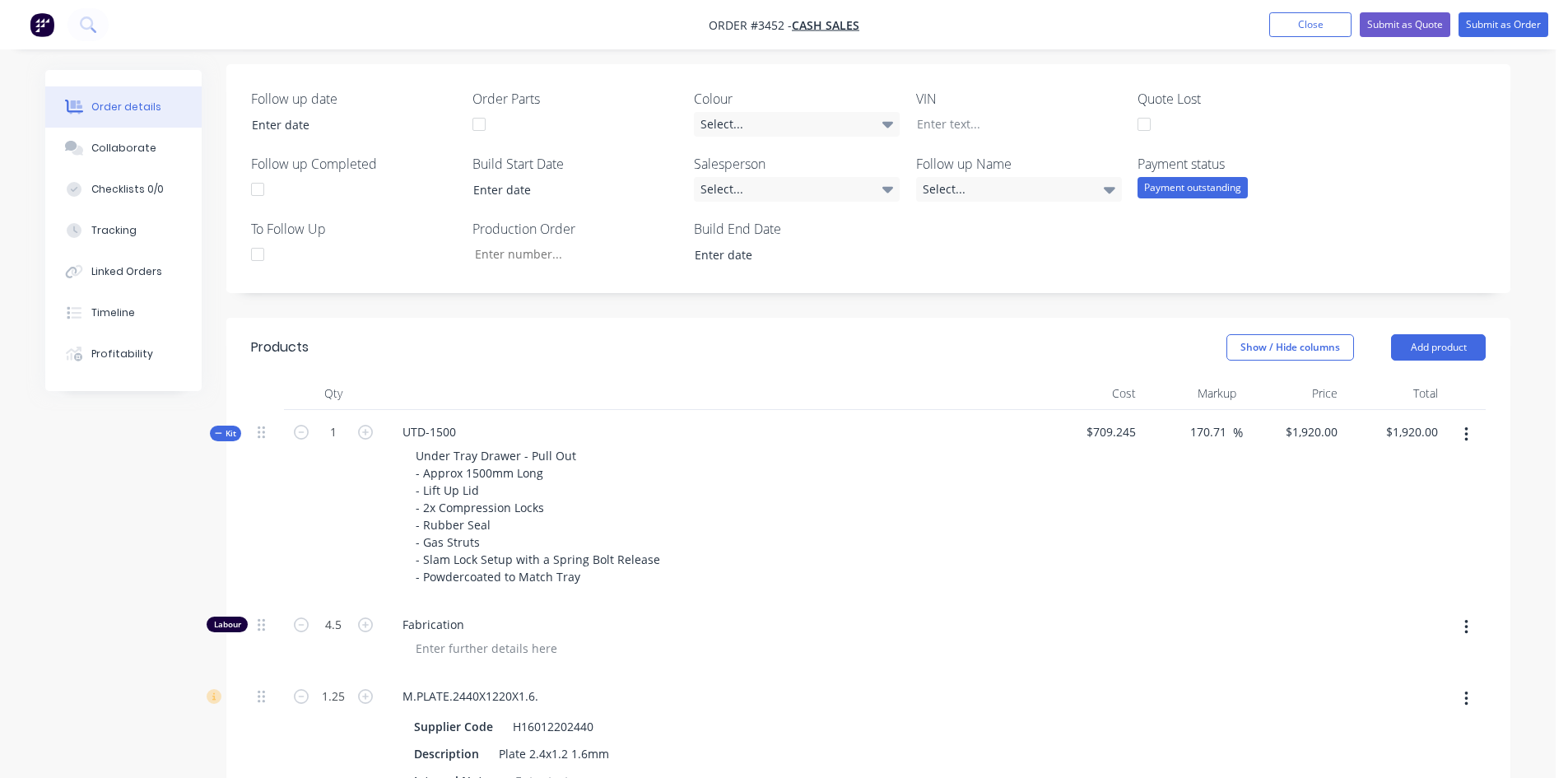
scroll to position [493, 0]
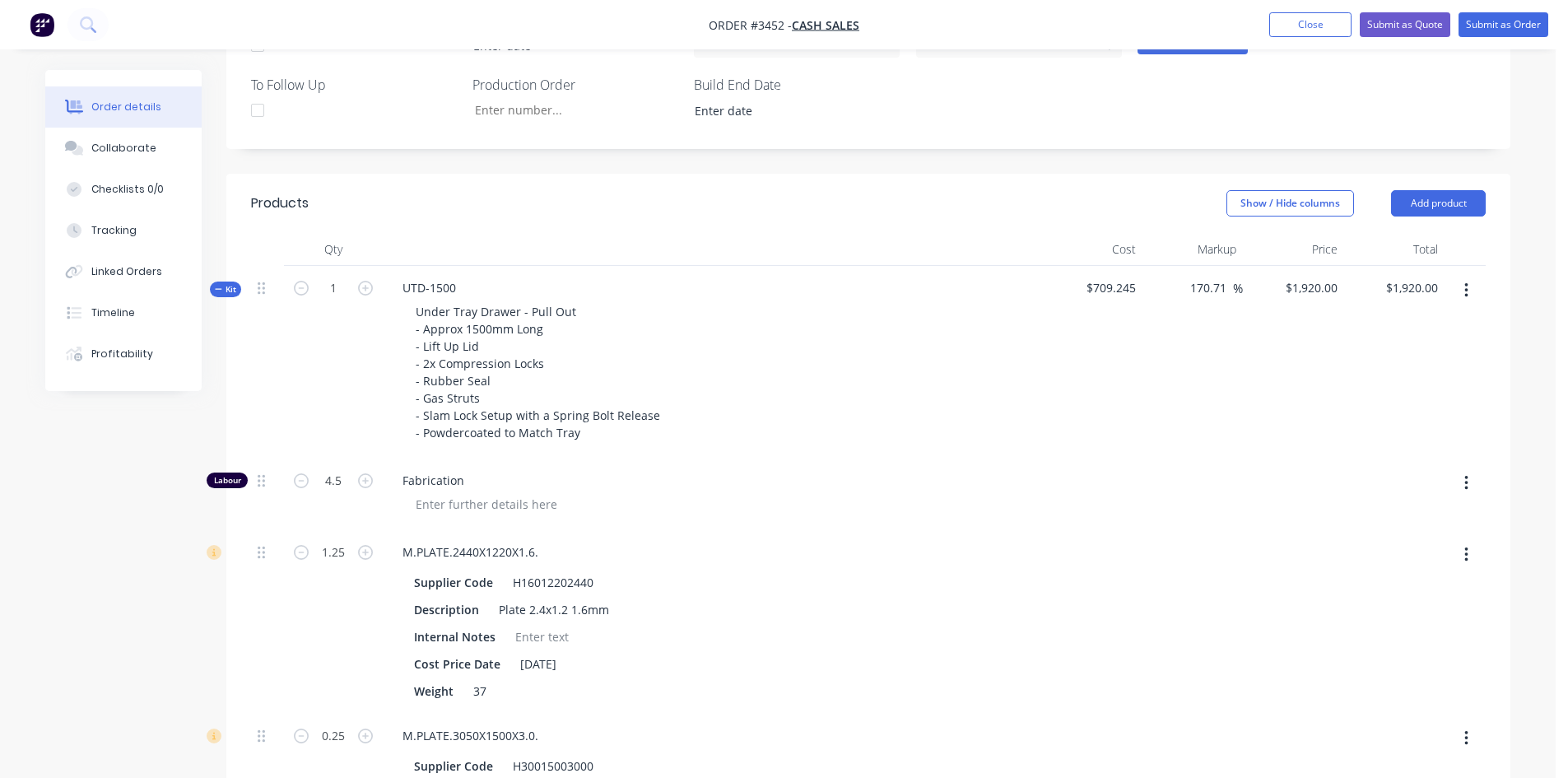
click at [1466, 297] on icon "button" at bounding box center [1465, 290] width 4 height 15
click at [1400, 457] on div "Delete" at bounding box center [1408, 465] width 127 height 24
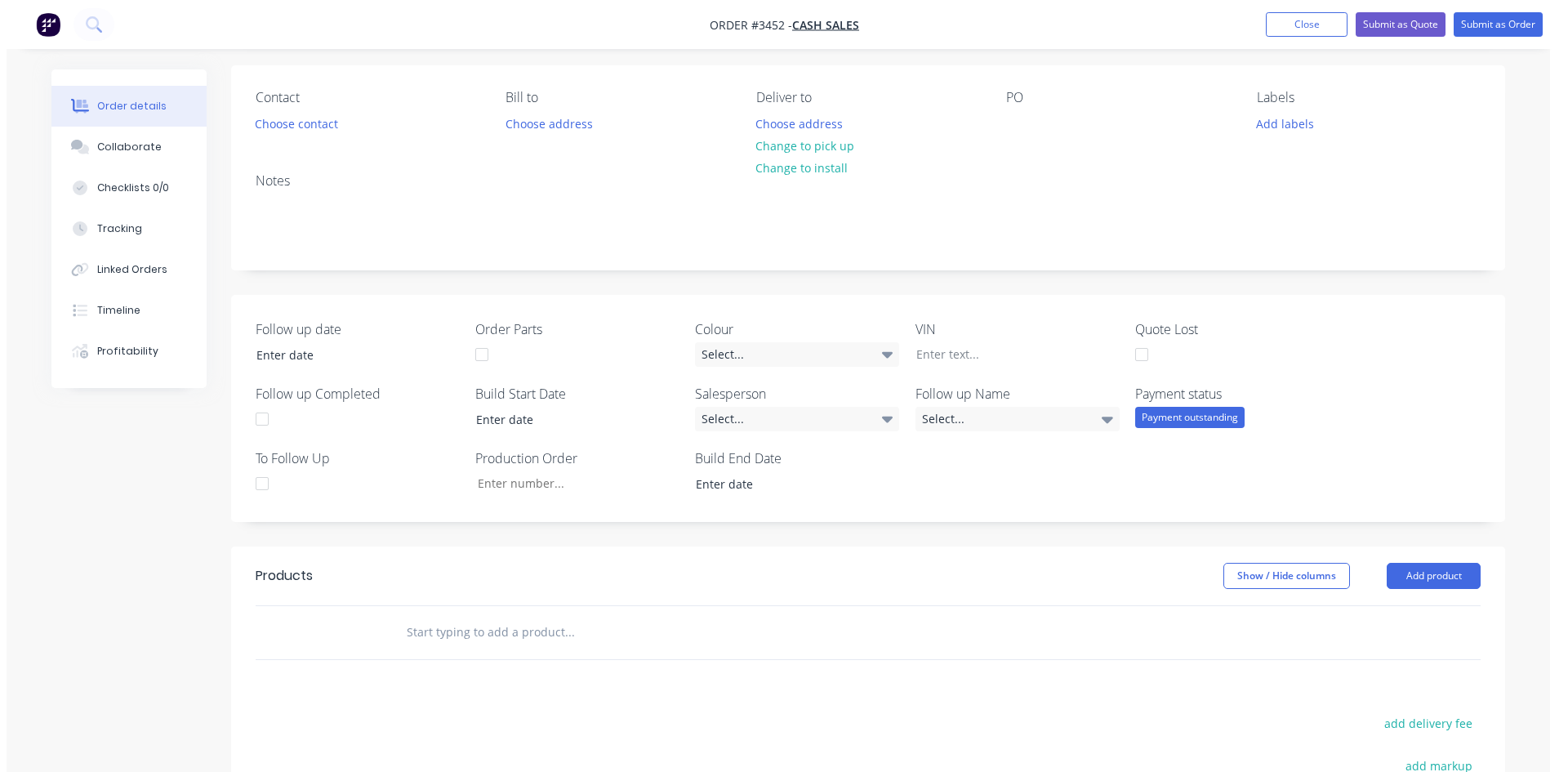
scroll to position [0, 0]
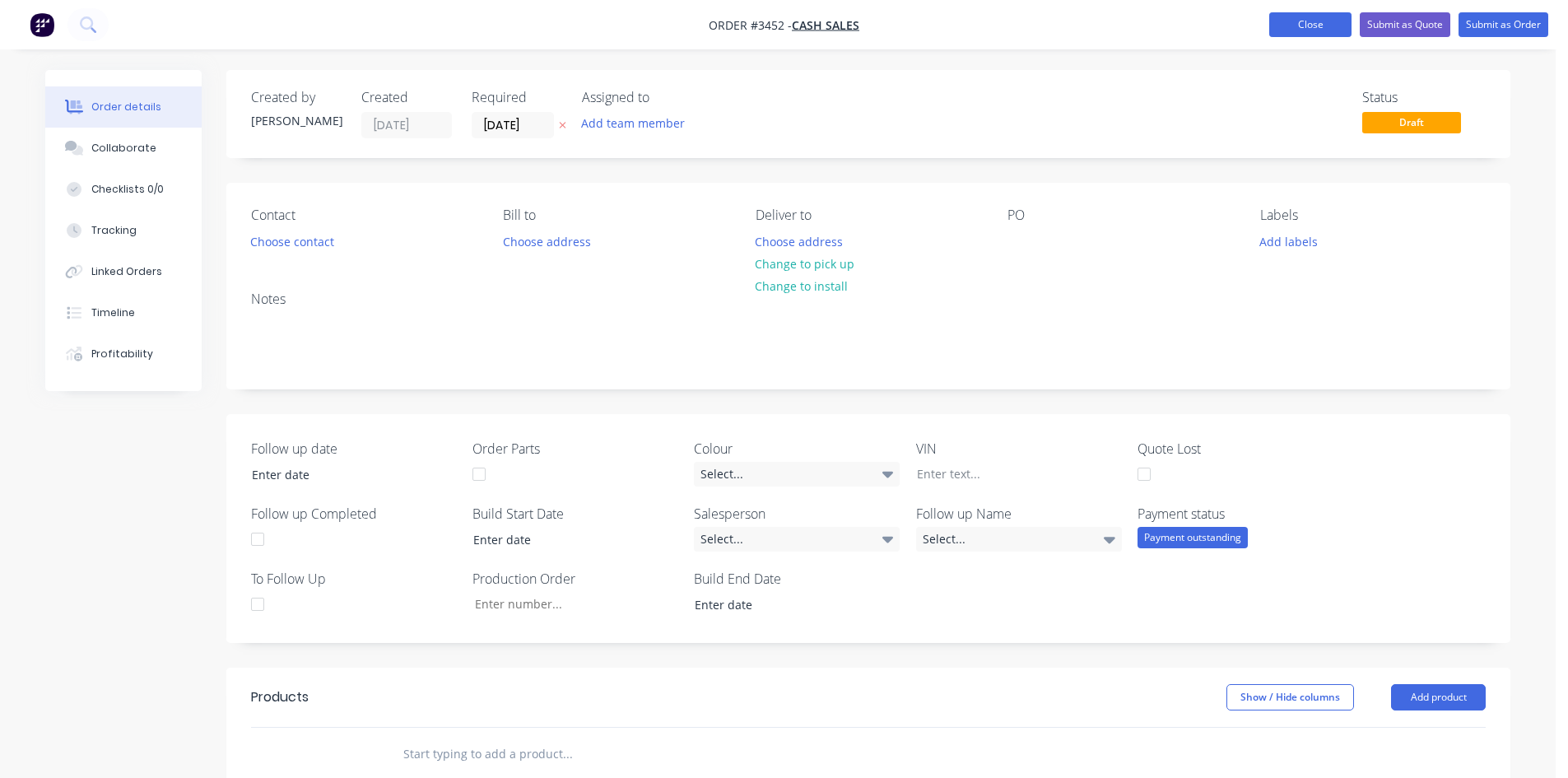
click at [1326, 29] on button "Close" at bounding box center [1310, 24] width 82 height 24
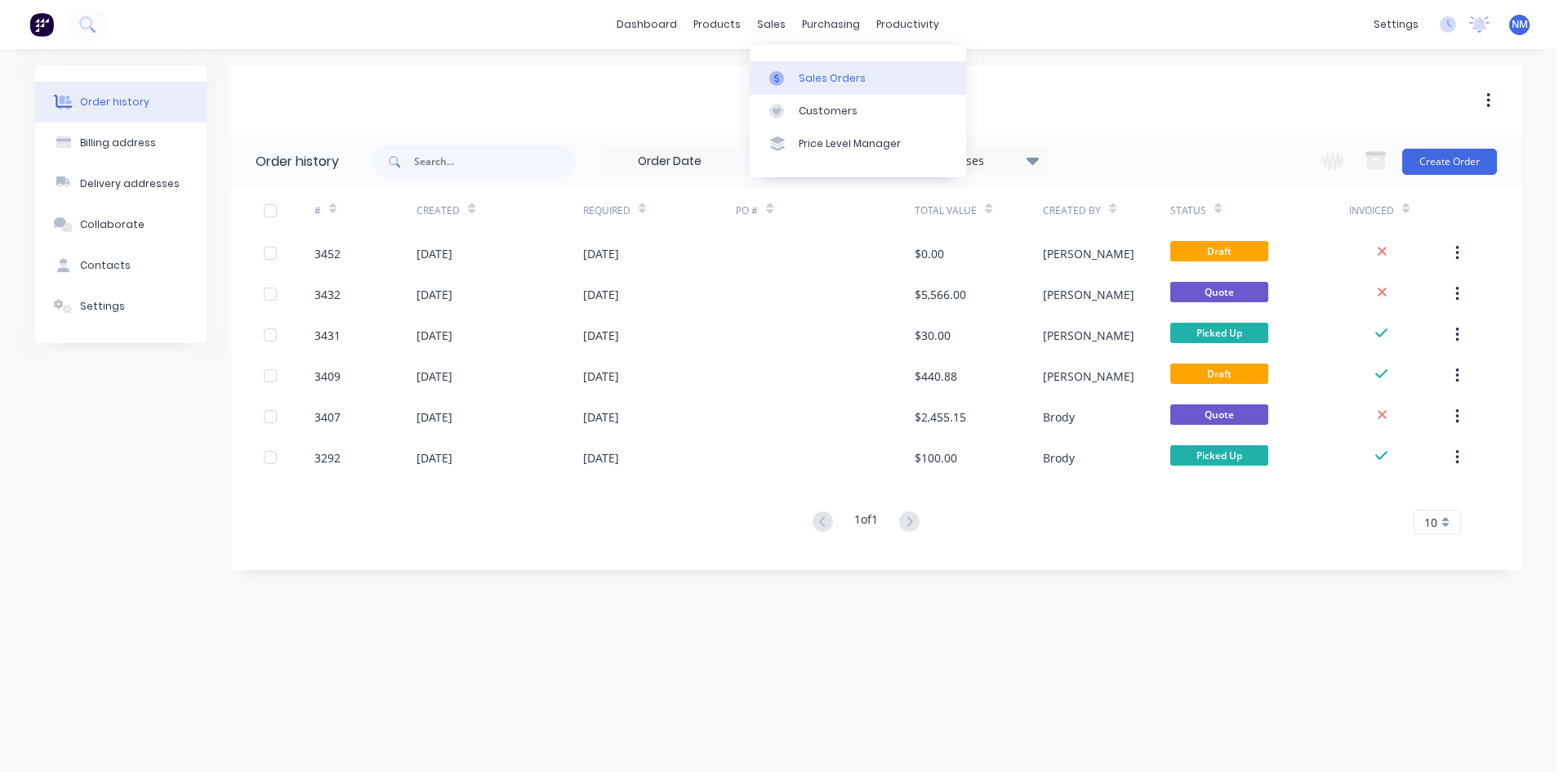
click at [793, 71] on div at bounding box center [781, 79] width 24 height 15
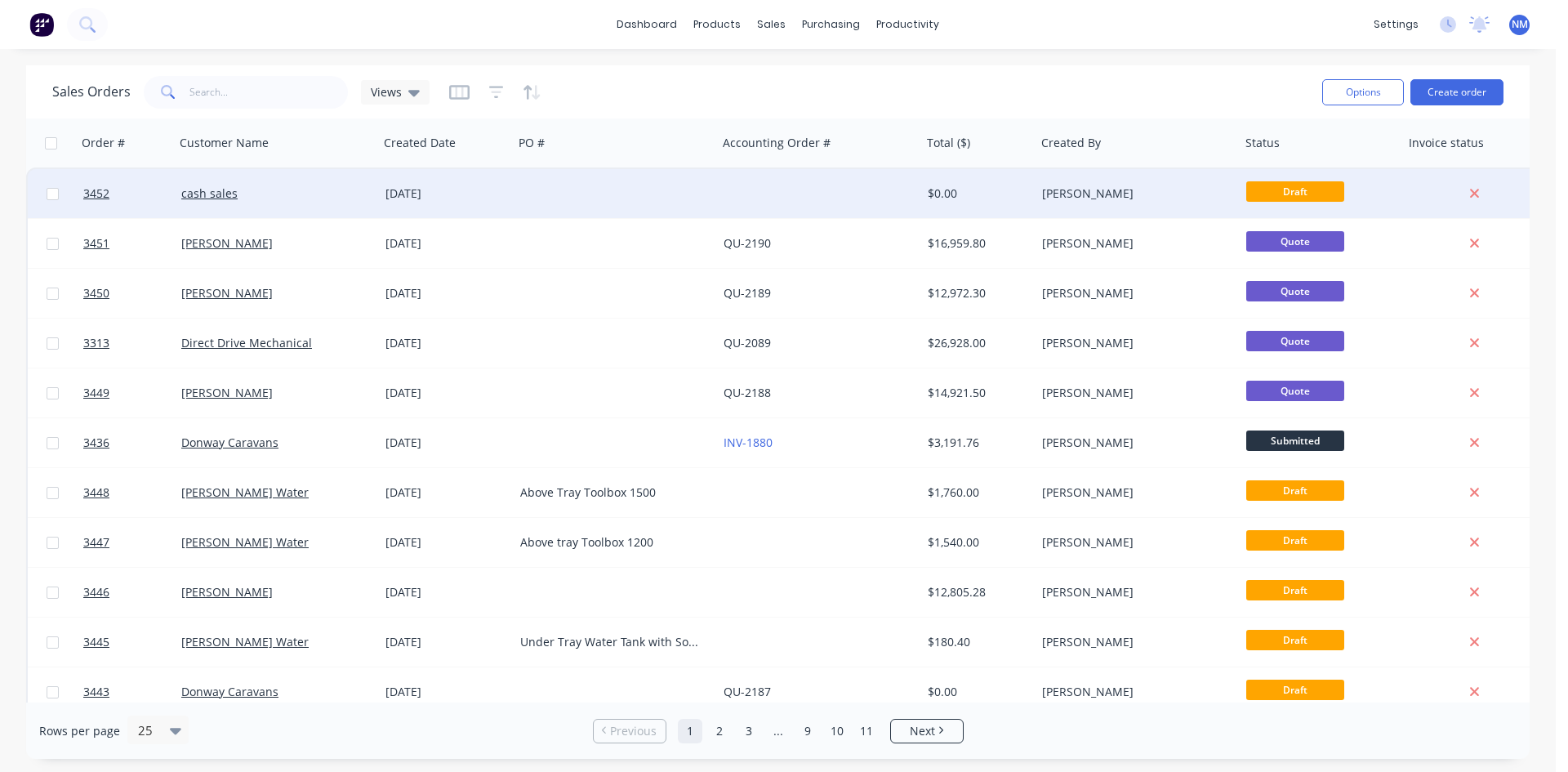
click at [1484, 194] on div at bounding box center [1475, 193] width 131 height 15
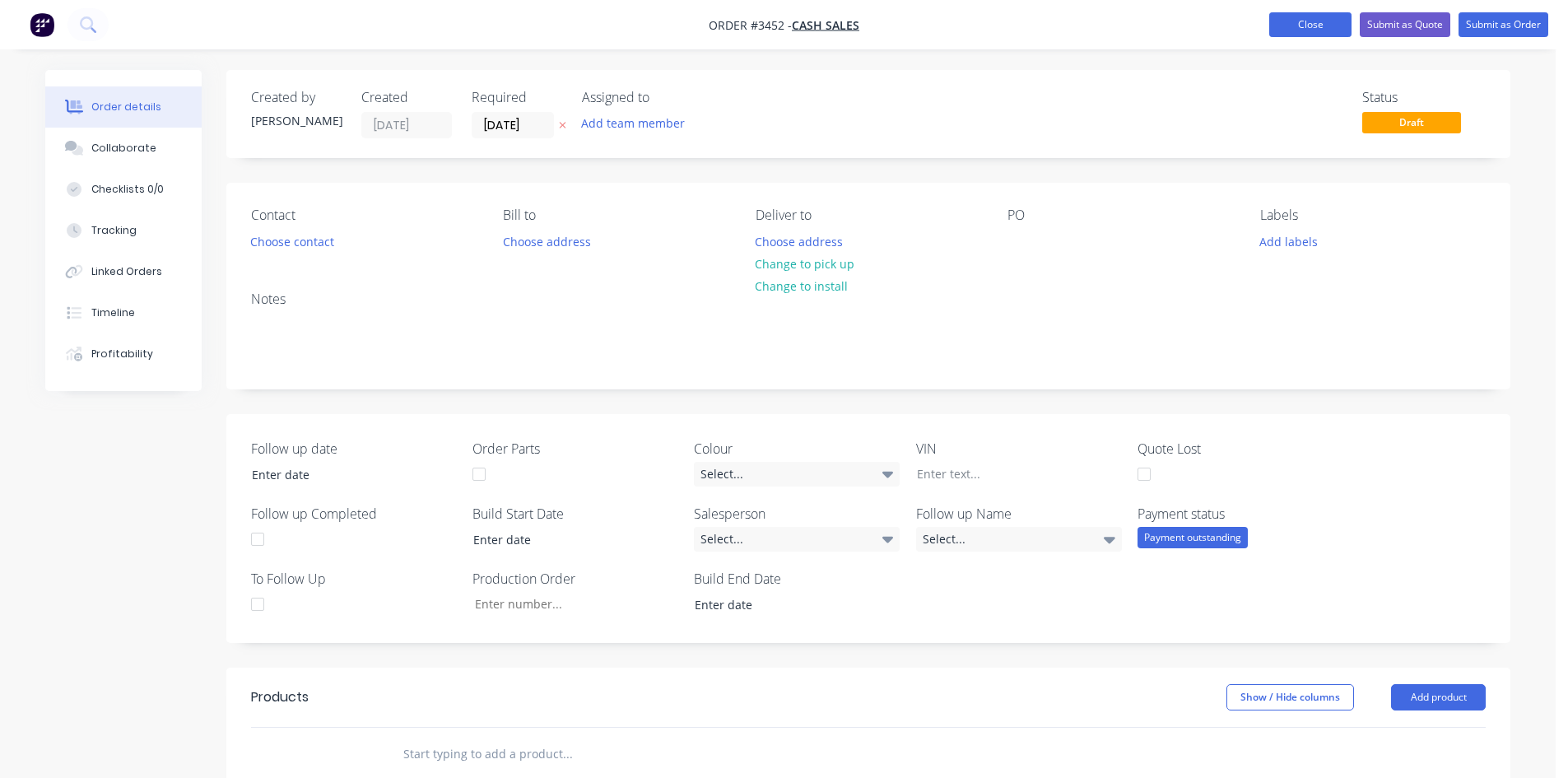
drag, startPoint x: 1285, startPoint y: 29, endPoint x: 1316, endPoint y: 38, distance: 32.3
click at [1287, 29] on button "Close" at bounding box center [1310, 24] width 82 height 24
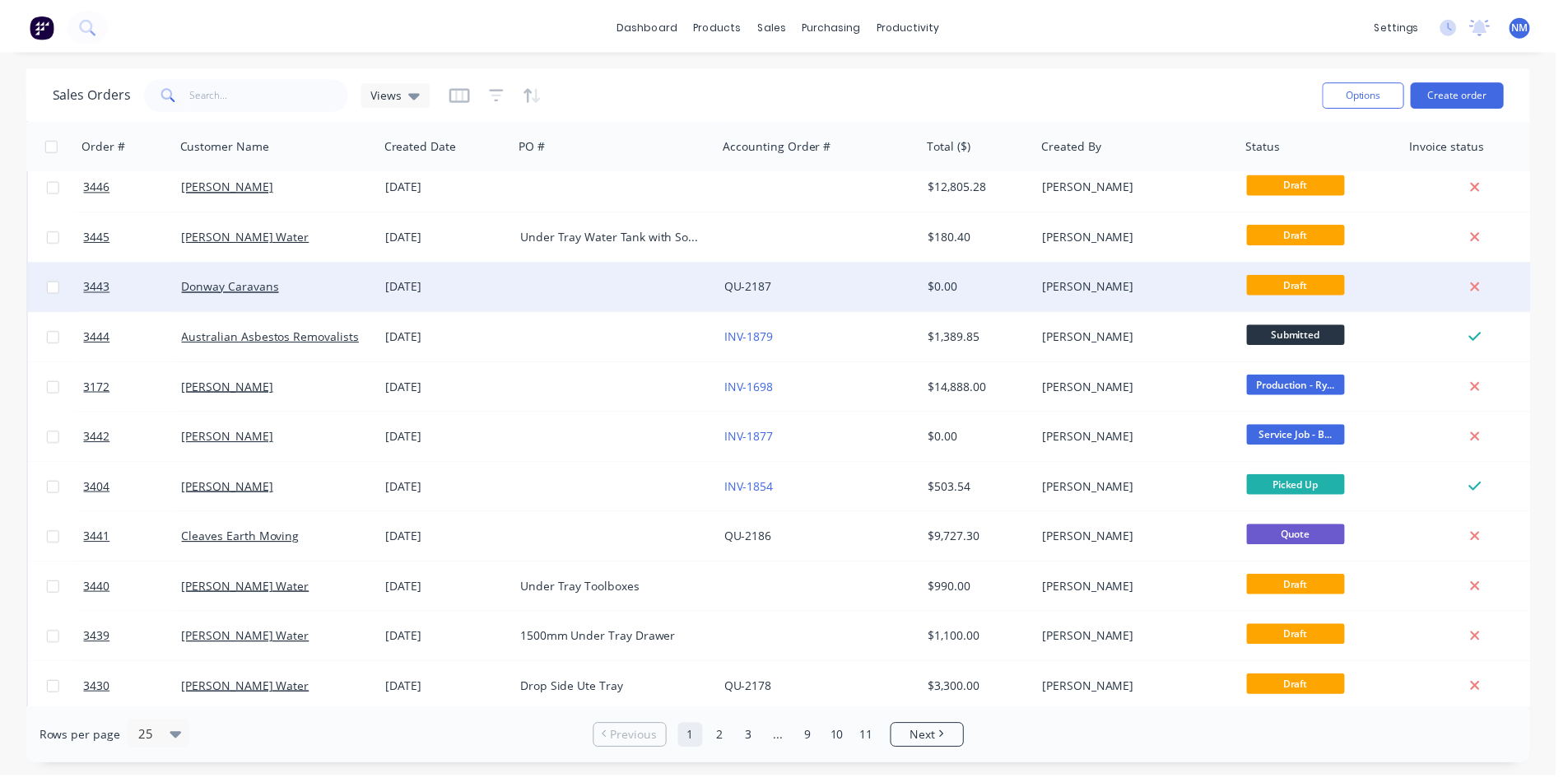
scroll to position [493, 0]
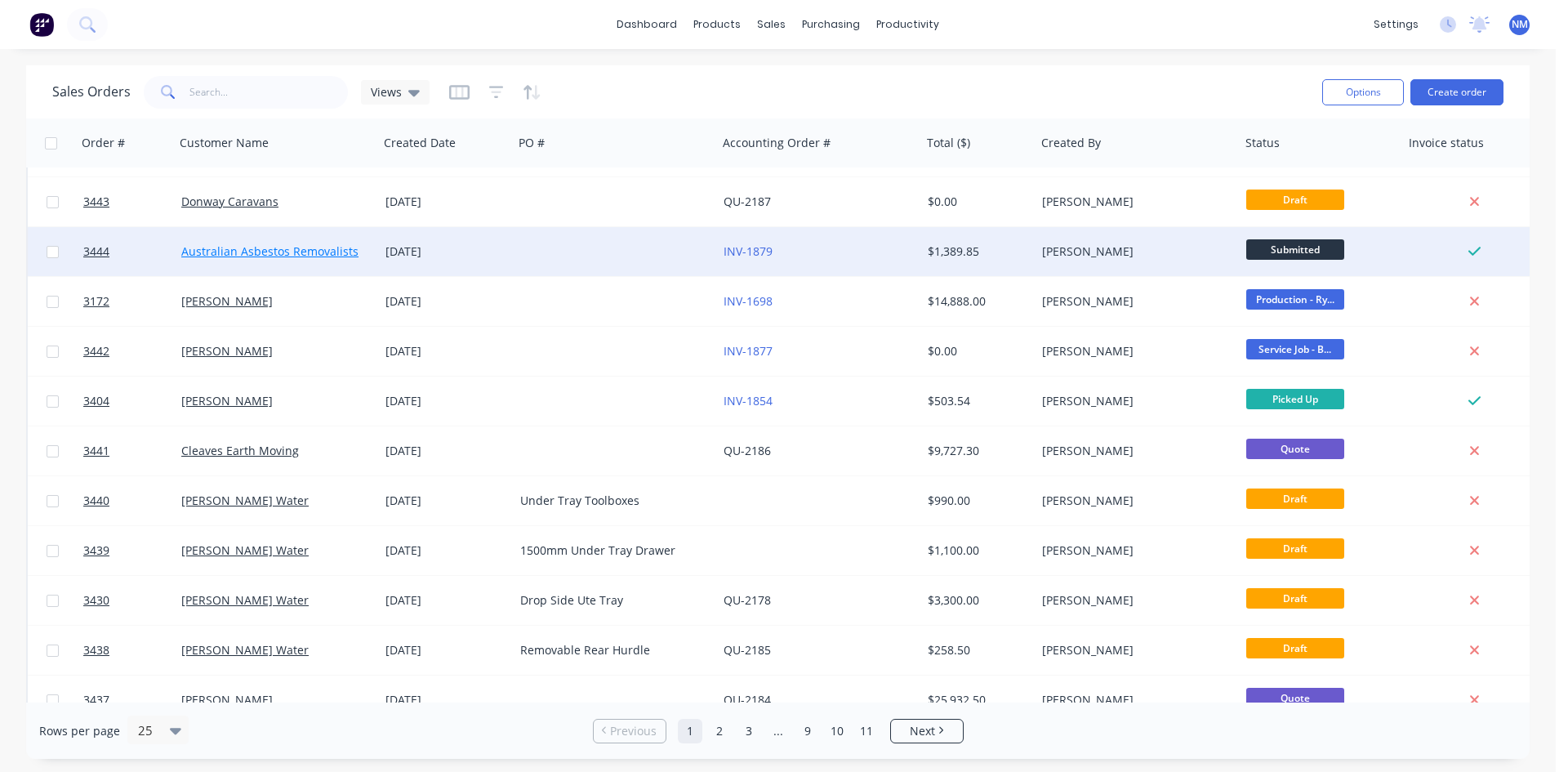
click at [256, 250] on link "Australian Asbestos Removalists" at bounding box center [269, 251] width 177 height 16
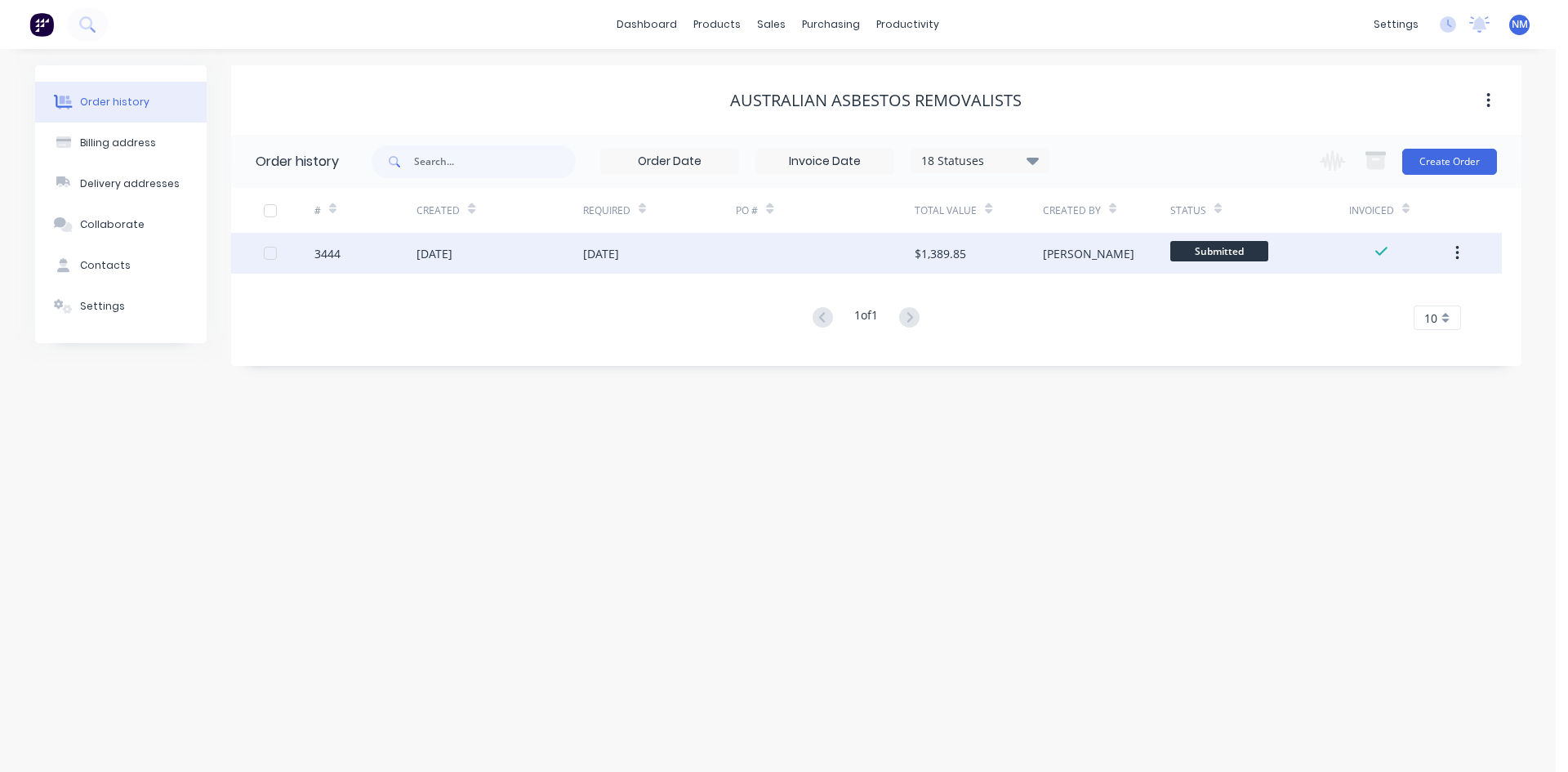
click at [1064, 260] on div "[PERSON_NAME]" at bounding box center [1089, 254] width 92 height 18
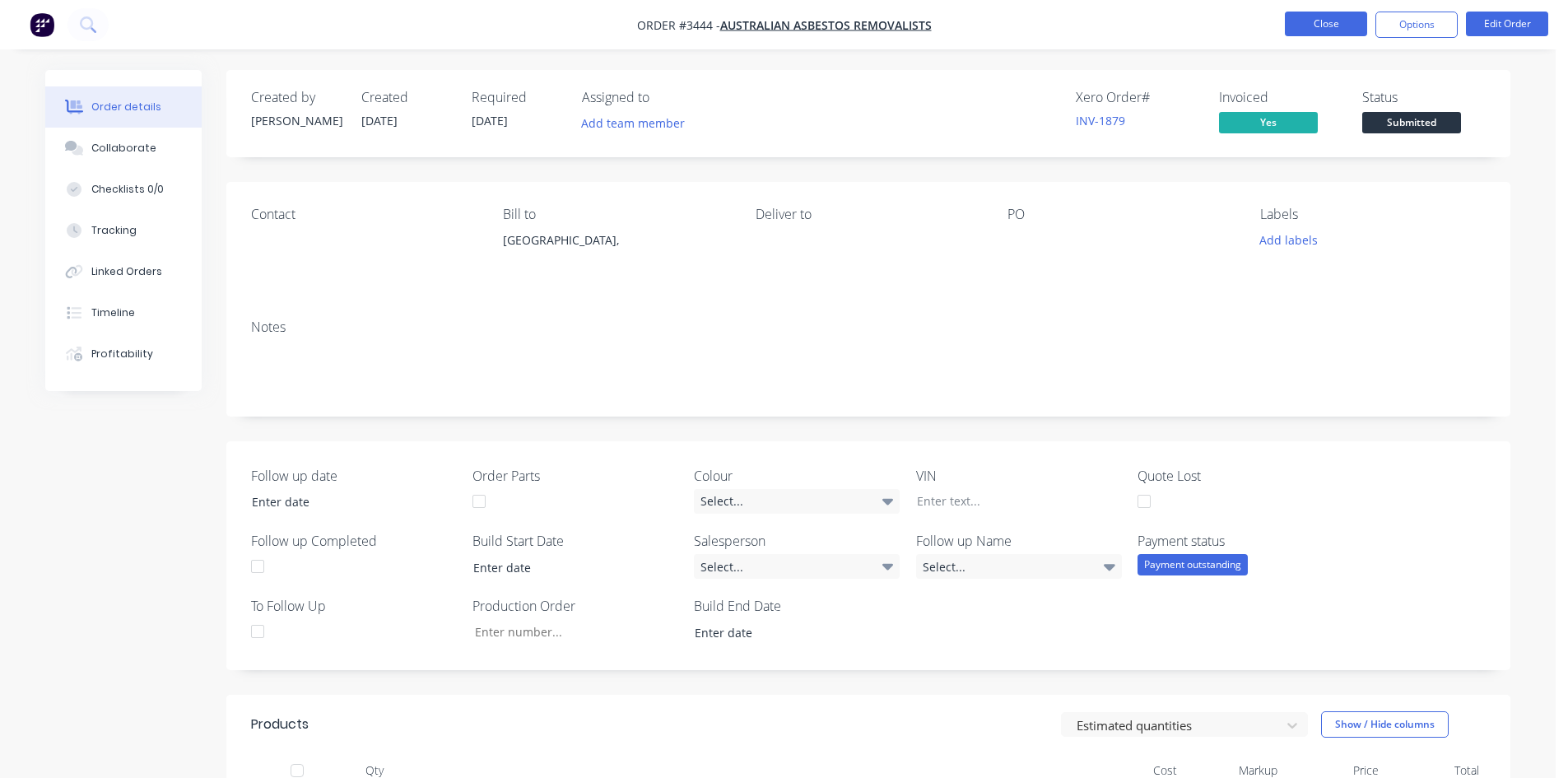
click at [1310, 29] on button "Close" at bounding box center [1325, 23] width 82 height 24
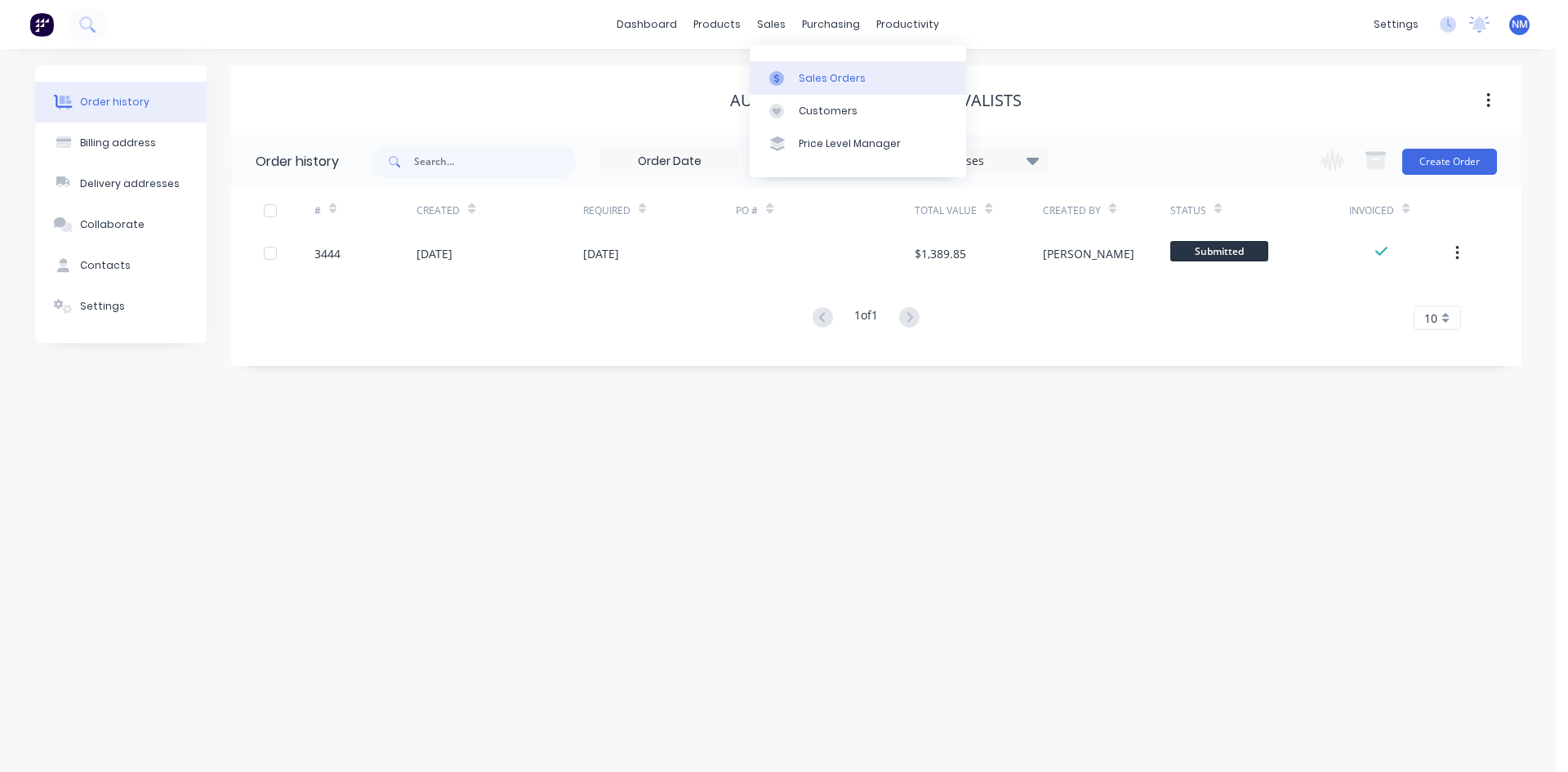
click at [801, 73] on div "Sales Orders" at bounding box center [832, 79] width 67 height 15
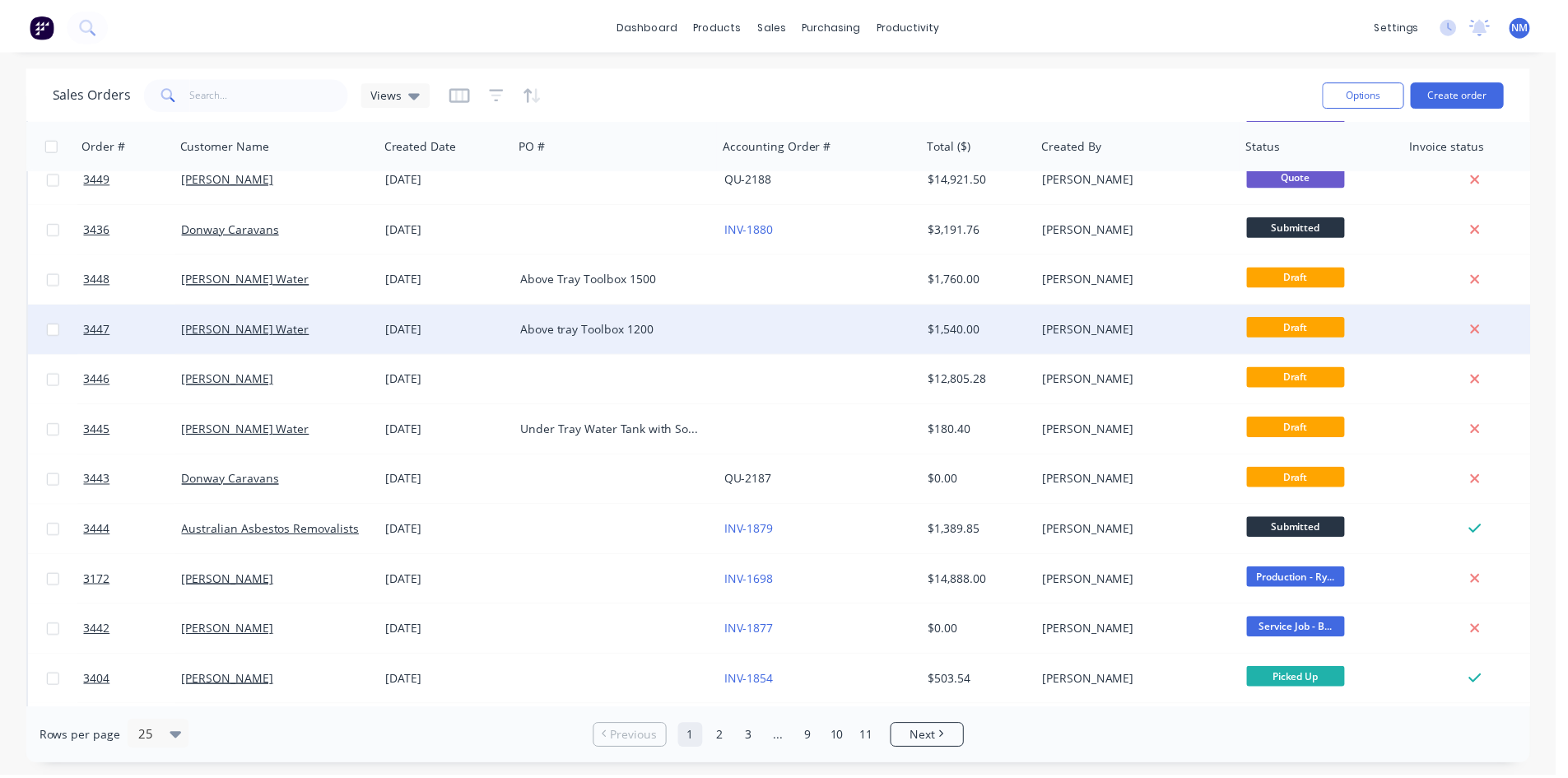
scroll to position [247, 0]
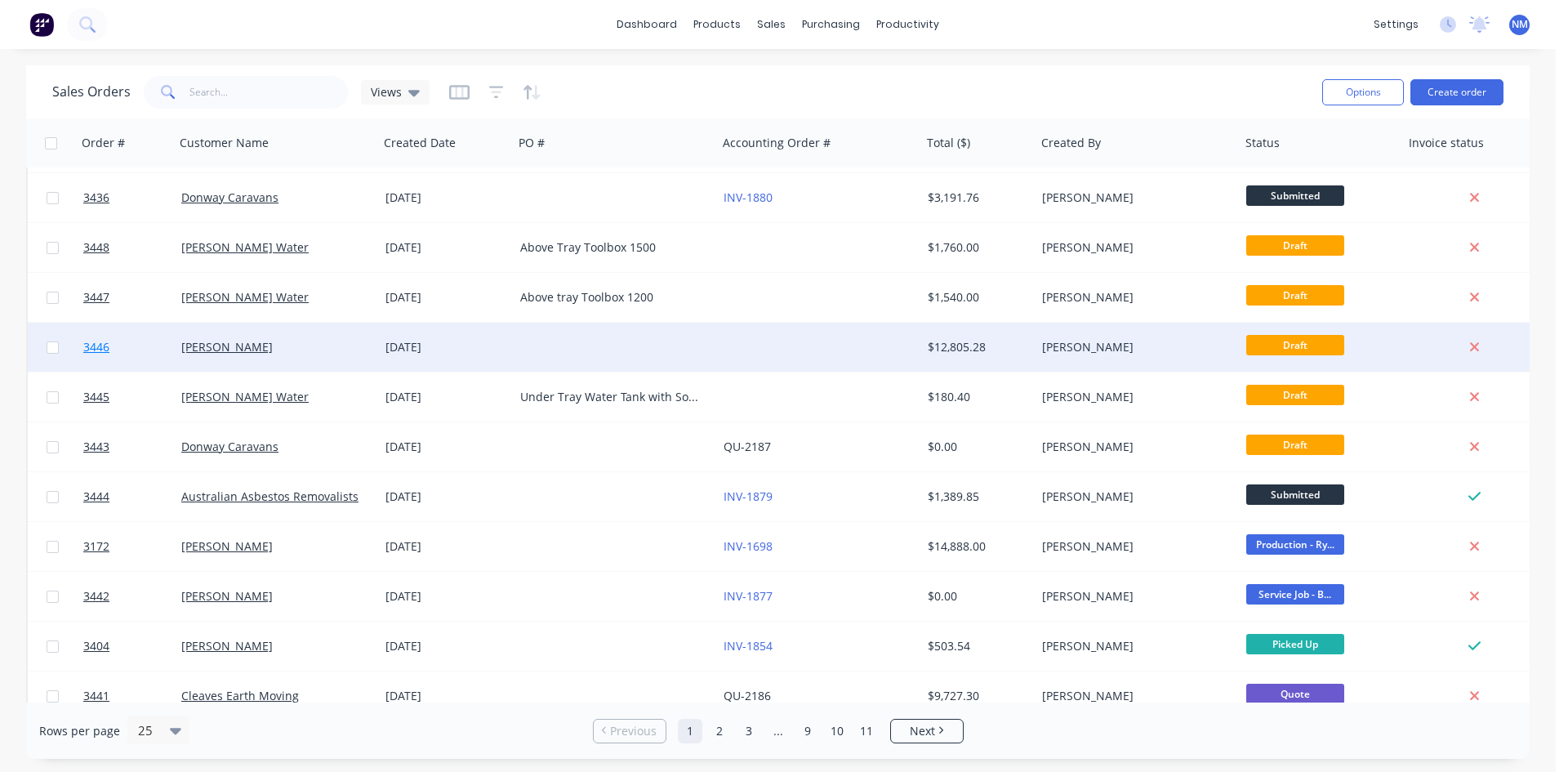
click at [106, 350] on span "3446" at bounding box center [96, 347] width 26 height 17
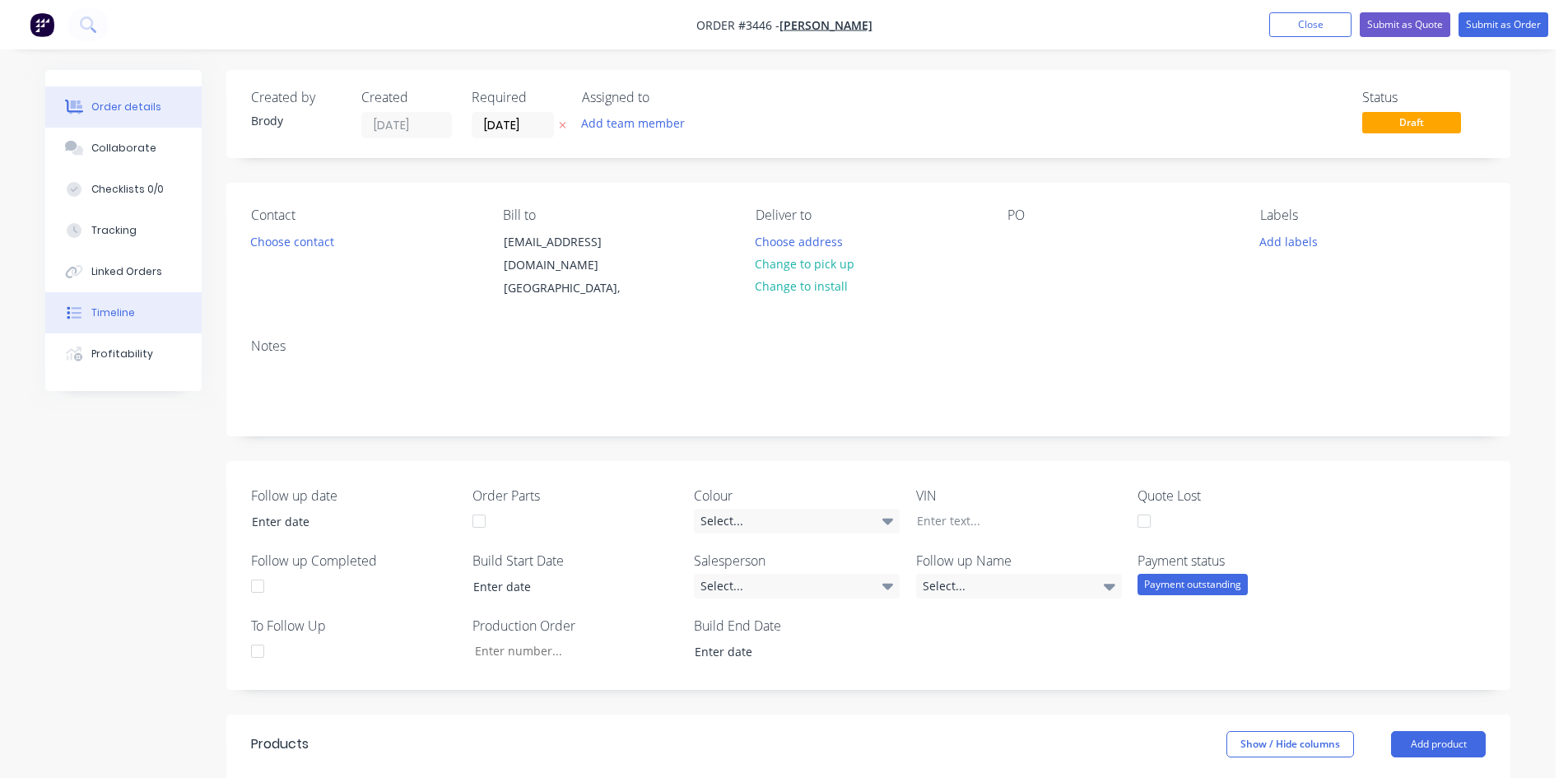
click at [116, 300] on button "Timeline" at bounding box center [124, 313] width 157 height 41
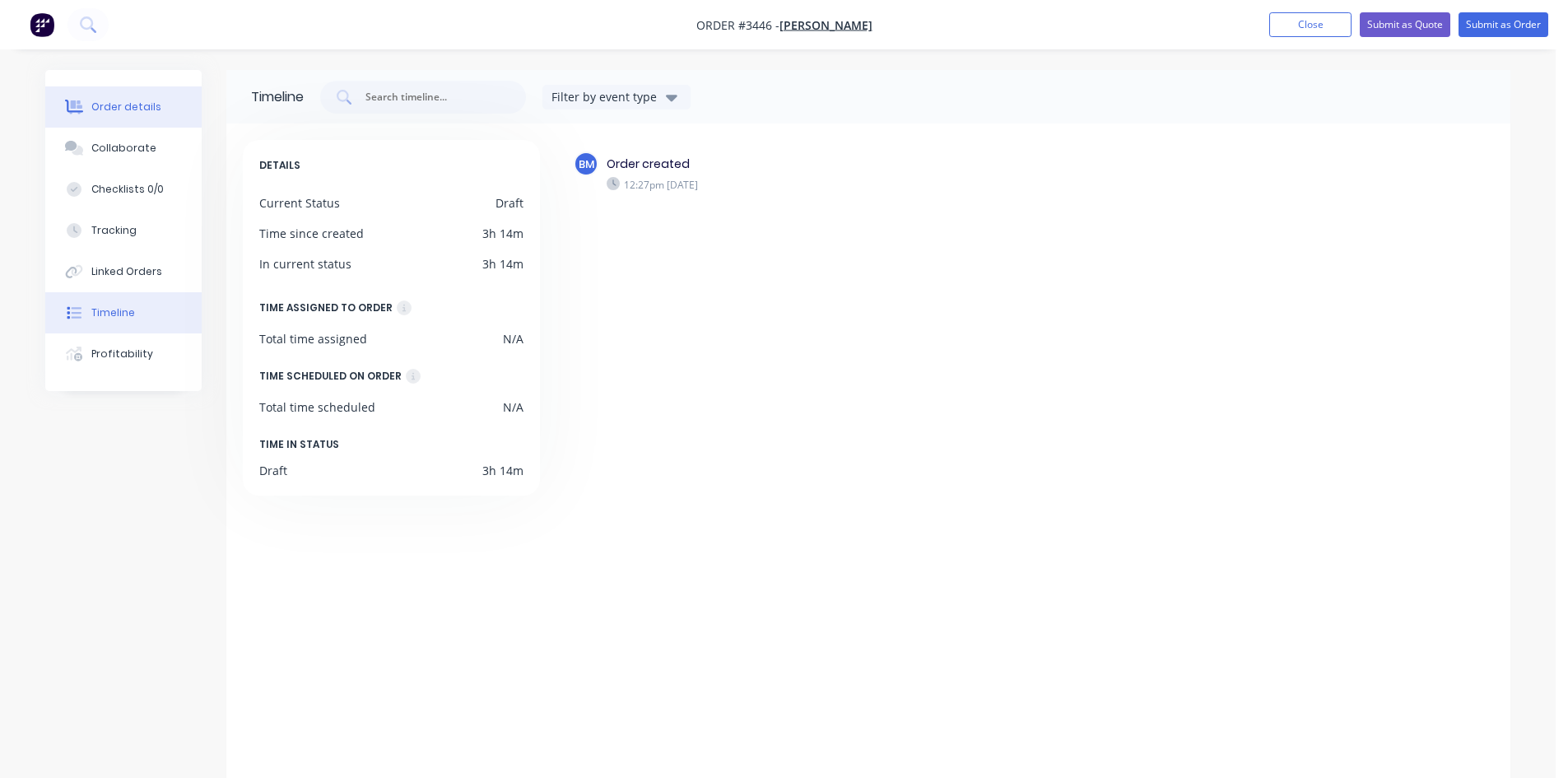
click at [141, 110] on div "Order details" at bounding box center [126, 107] width 70 height 15
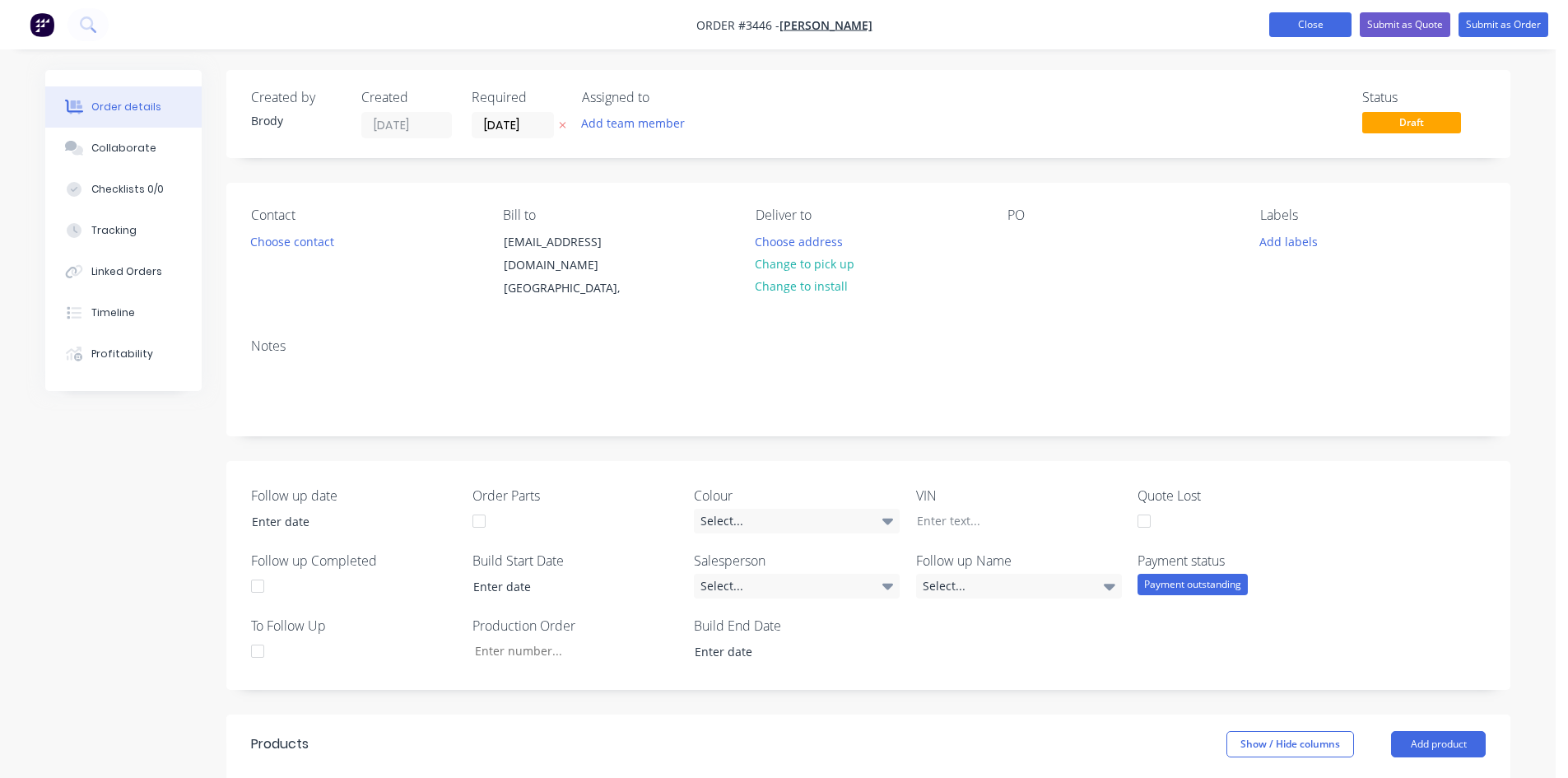
click at [1305, 22] on button "Close" at bounding box center [1310, 24] width 82 height 24
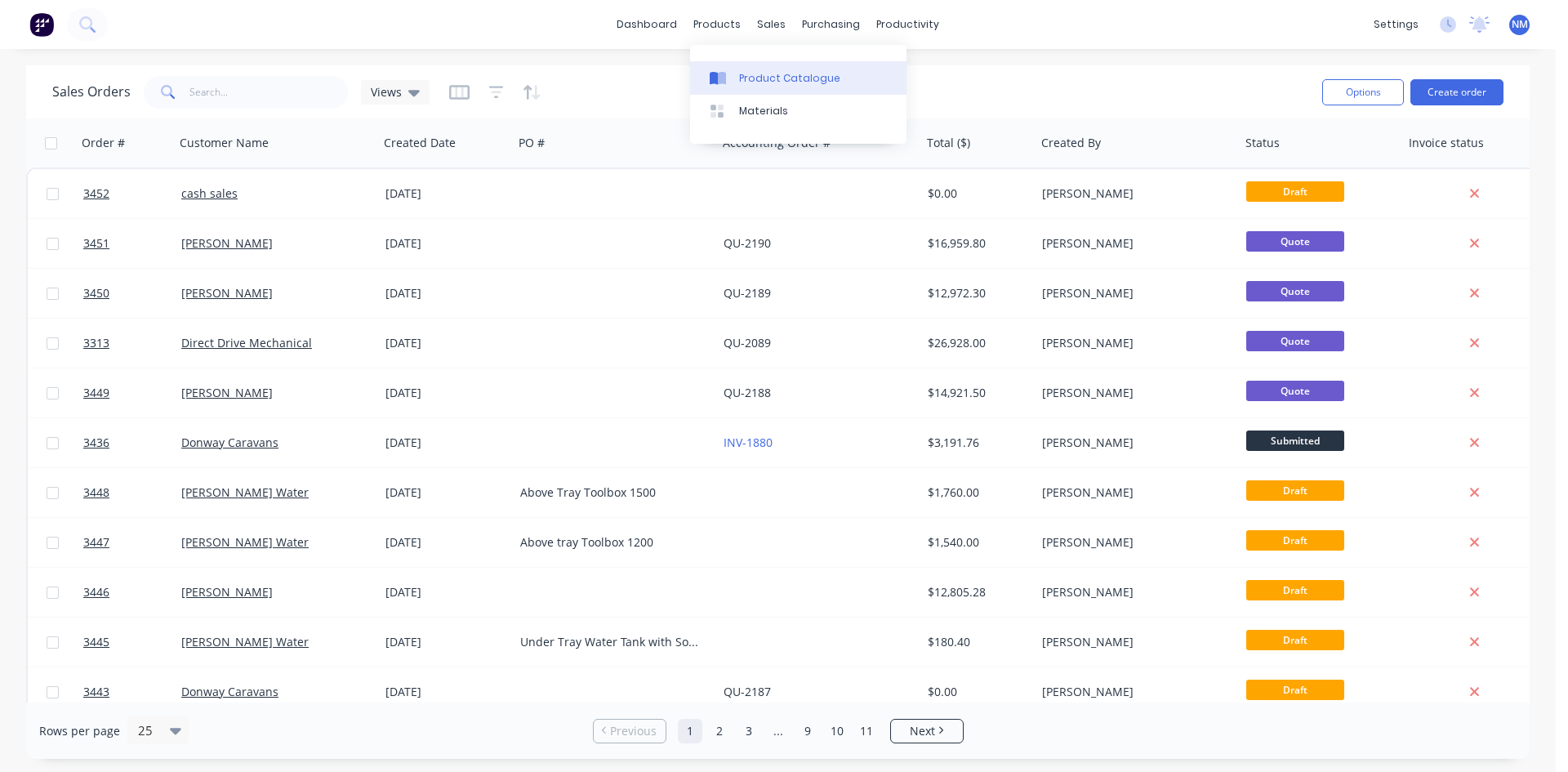
click at [747, 80] on div "Product Catalogue" at bounding box center [789, 79] width 101 height 15
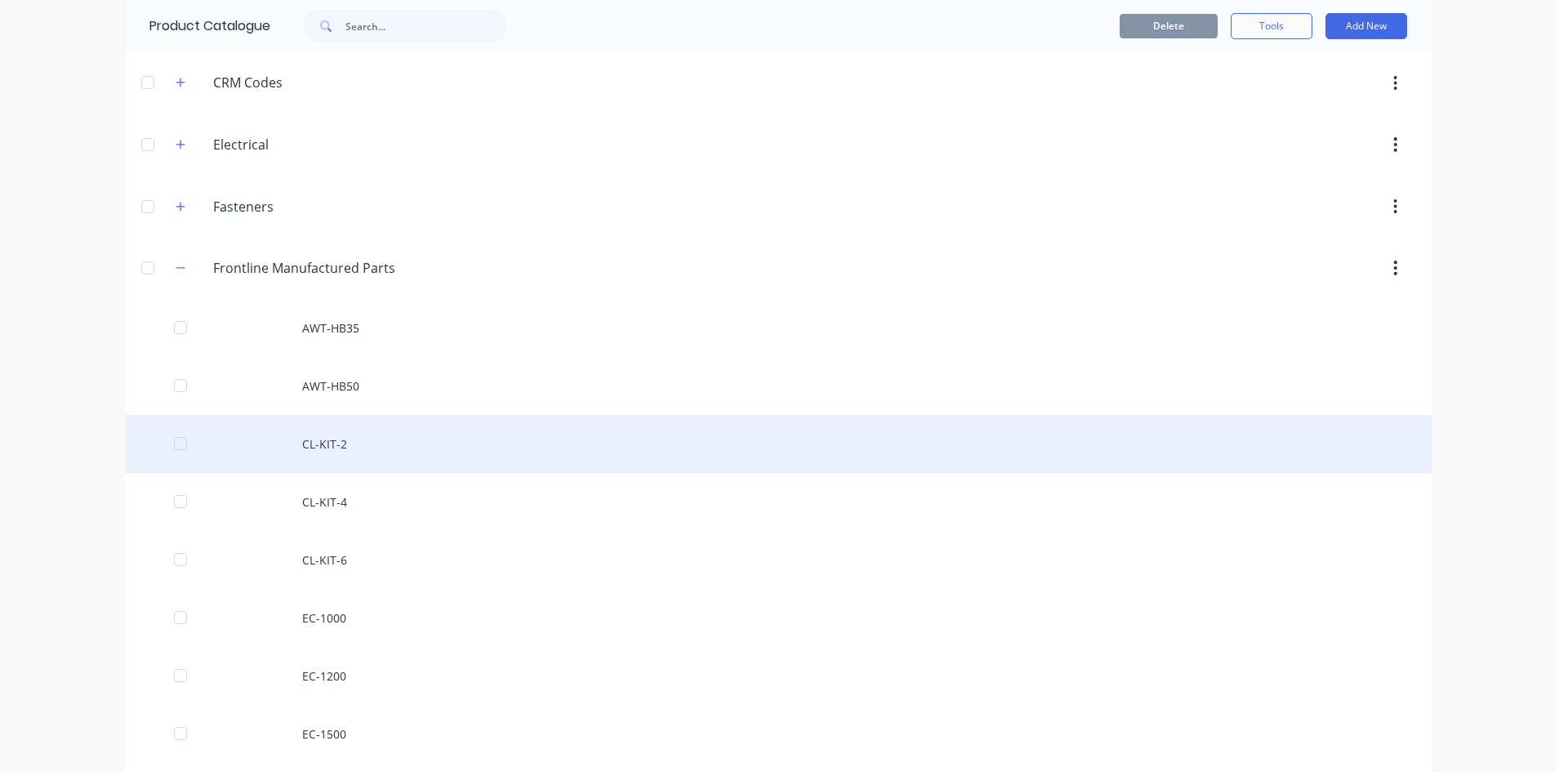
scroll to position [327, 0]
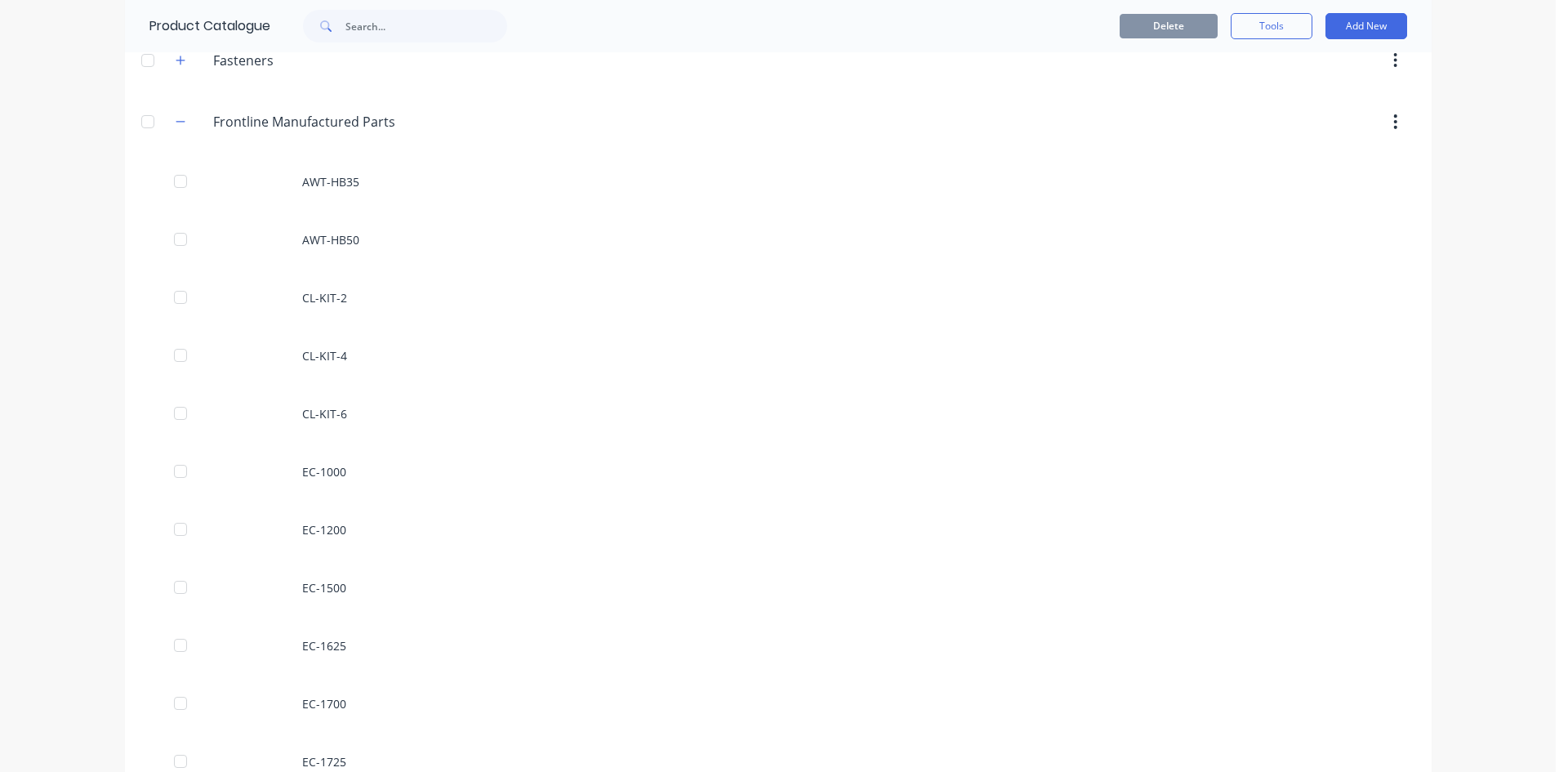
click at [183, 115] on span at bounding box center [180, 122] width 20 height 20
click at [177, 117] on icon "button" at bounding box center [180, 121] width 10 height 11
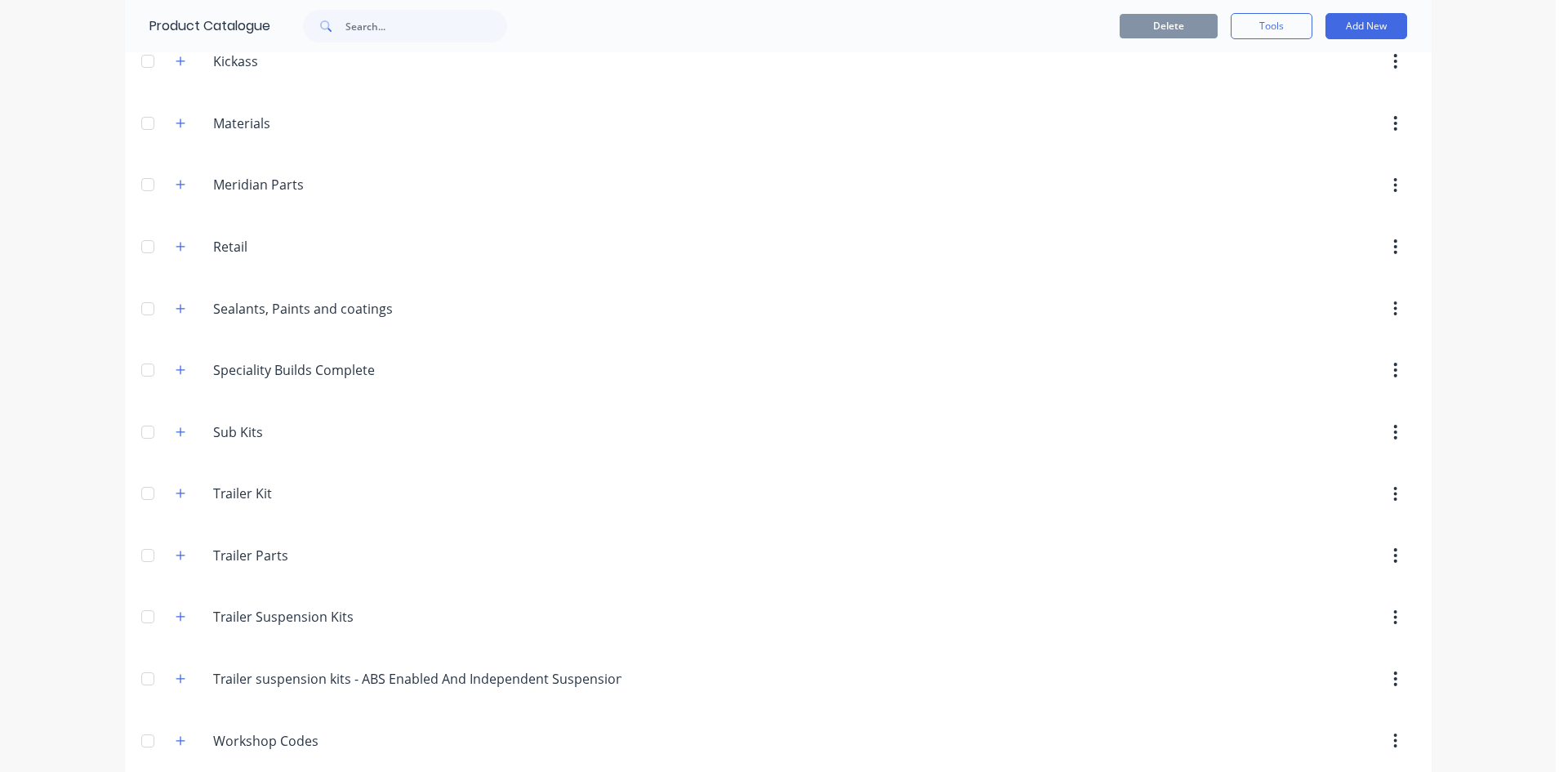
scroll to position [773, 0]
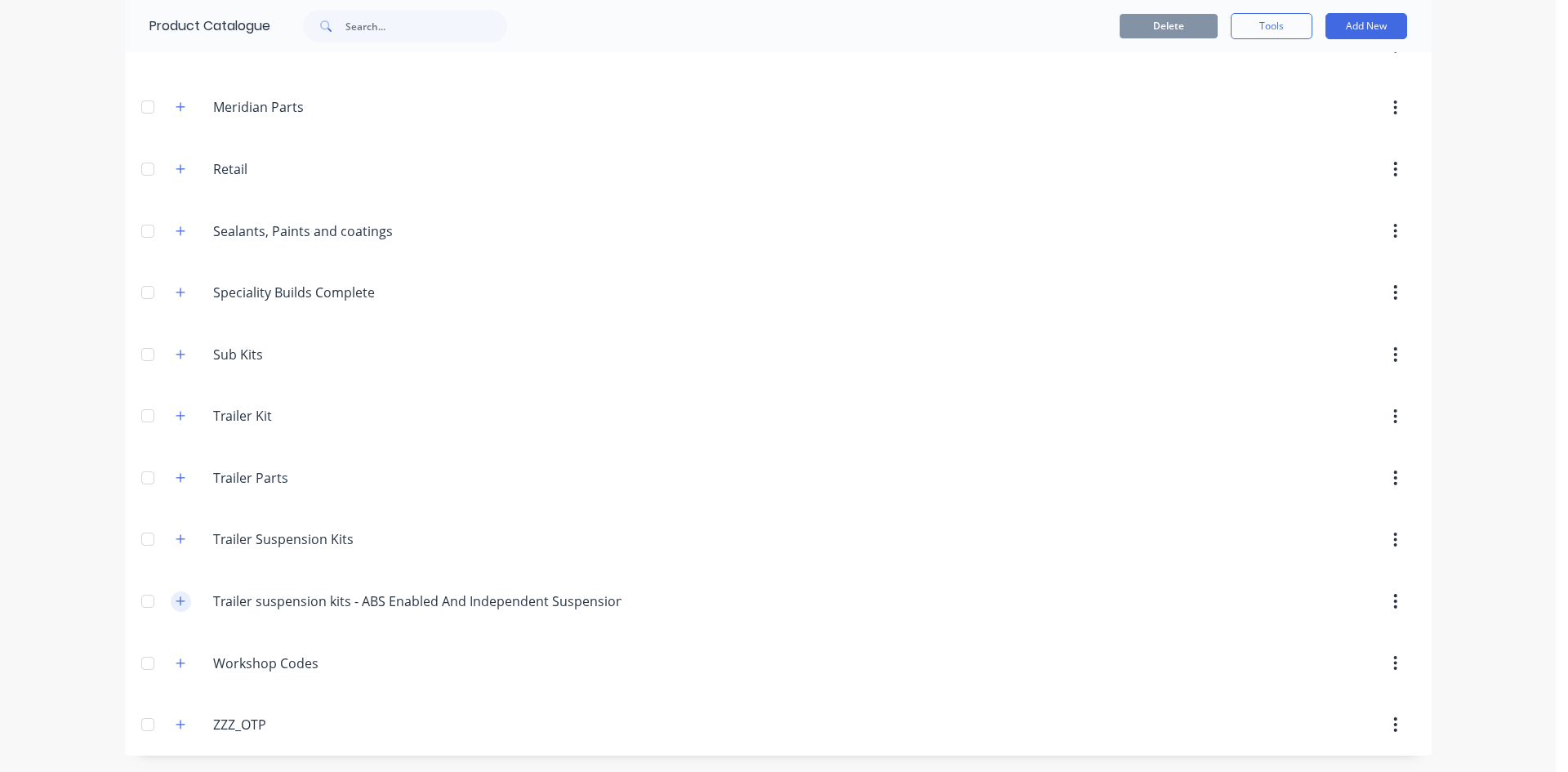
click at [177, 602] on icon "button" at bounding box center [180, 601] width 10 height 11
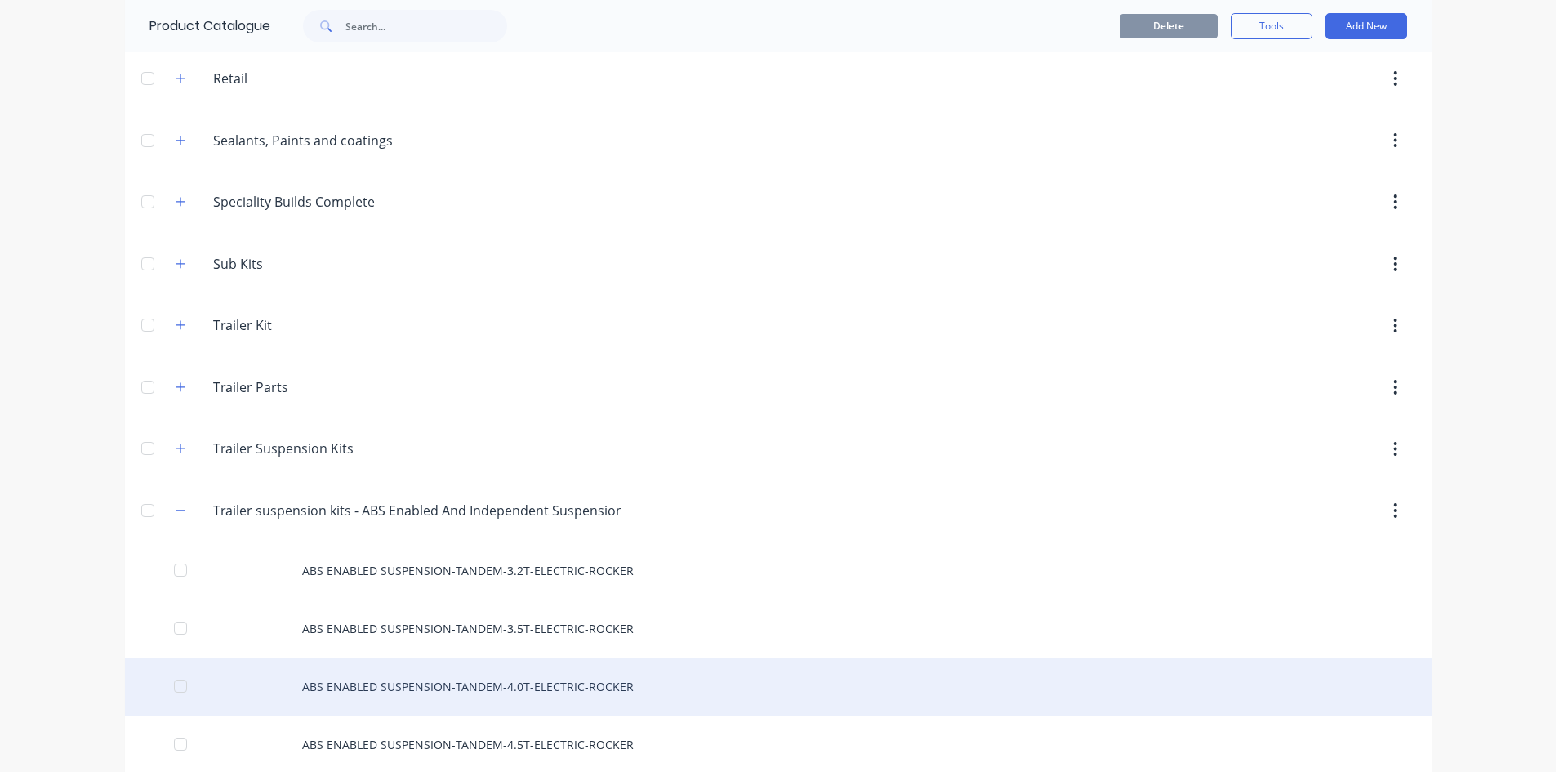
scroll to position [1005, 0]
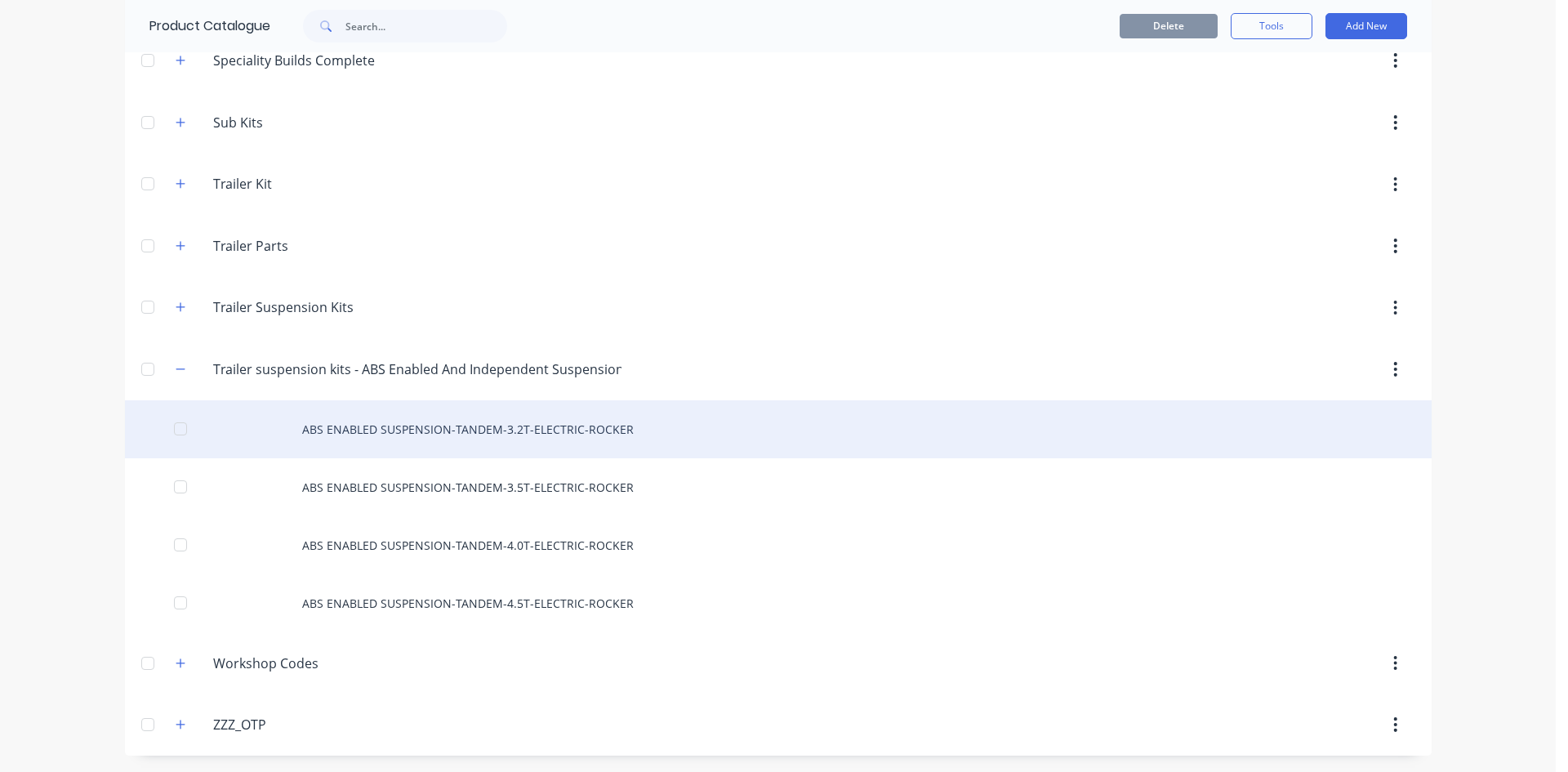
click at [503, 431] on div "ABS ENABLED SUSPENSION-TANDEM-3.2T-ELECTRIC-ROCKER" at bounding box center [778, 429] width 1306 height 58
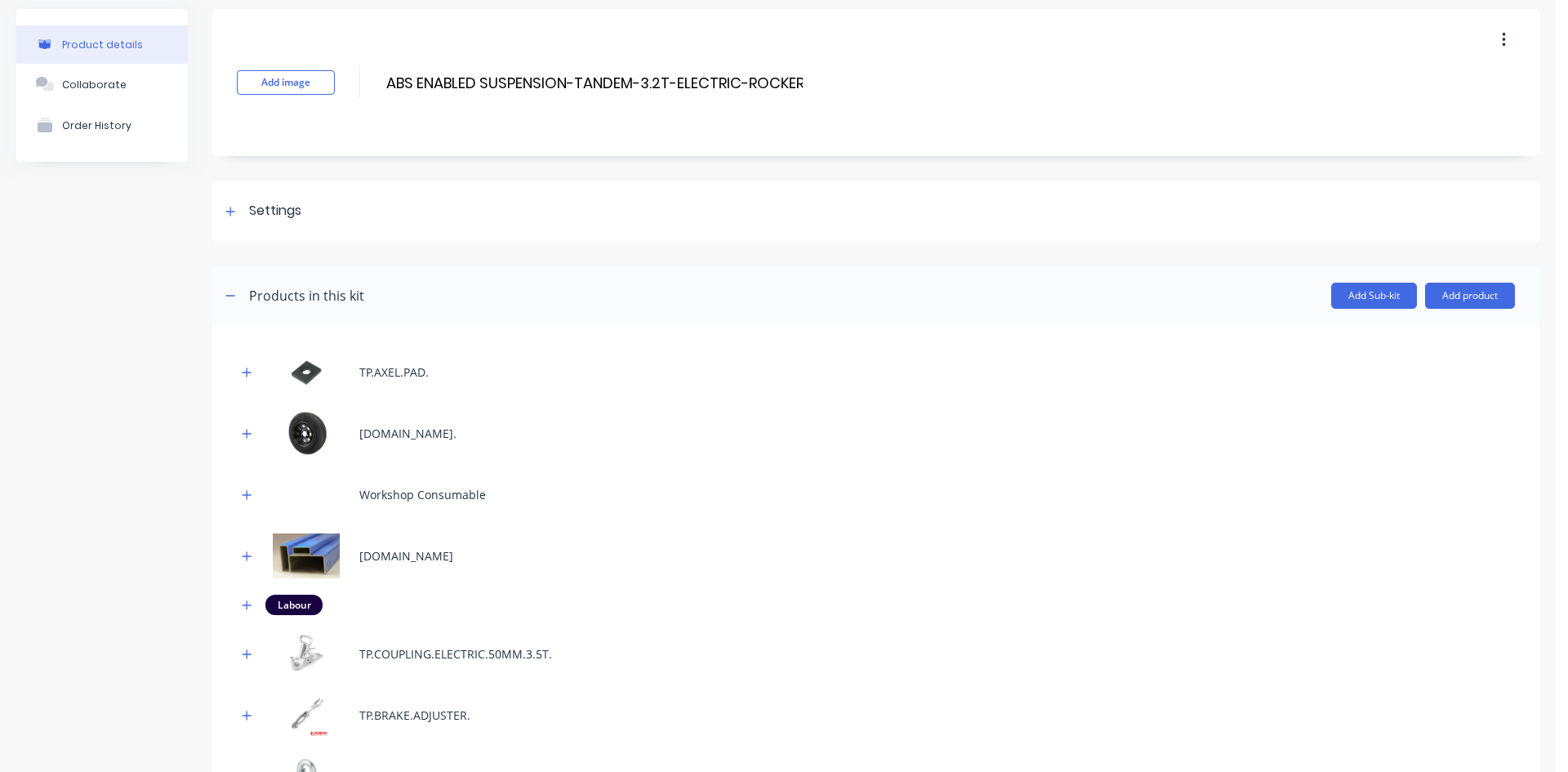
scroll to position [81, 0]
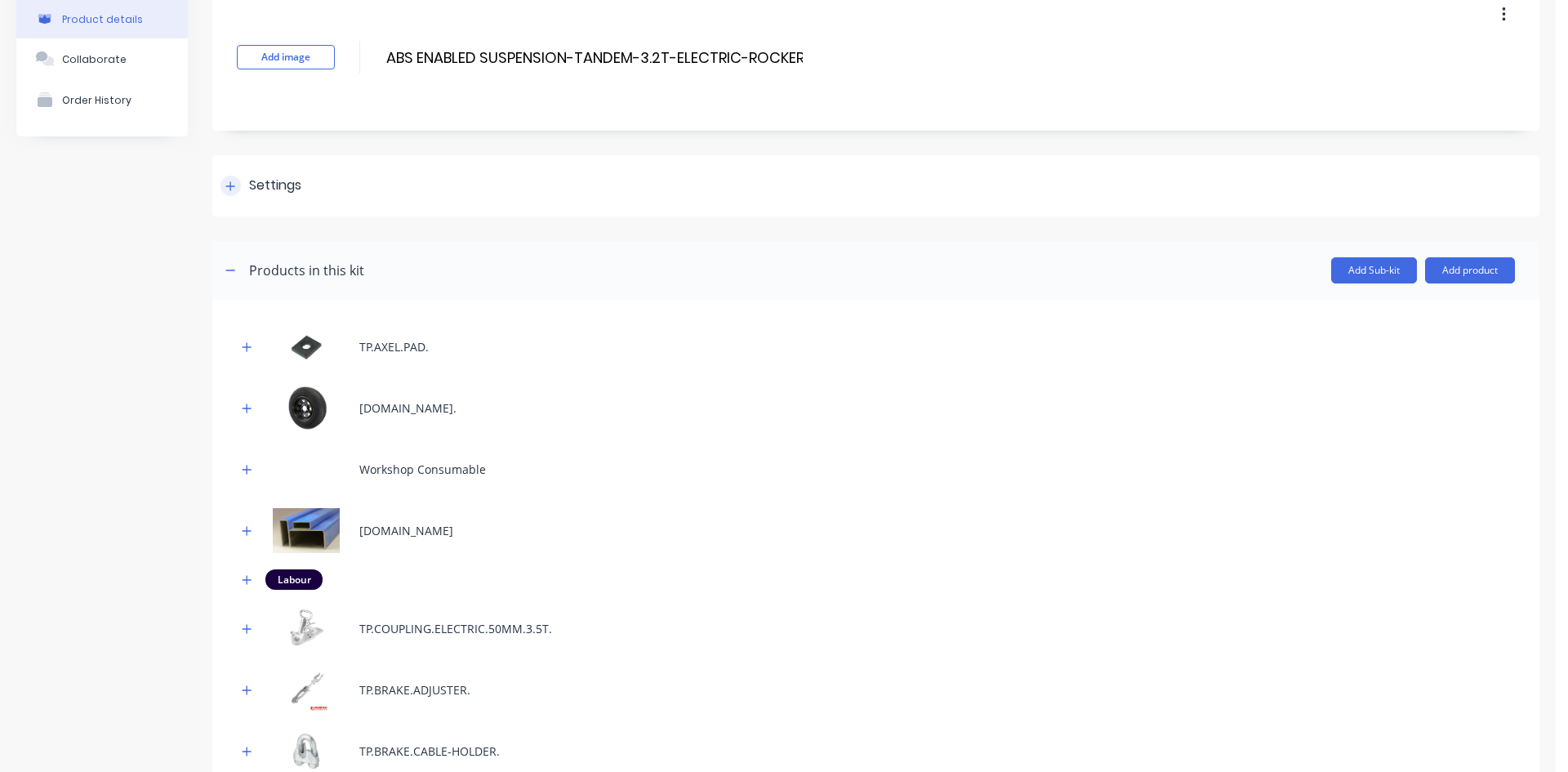
click at [233, 197] on div "Settings" at bounding box center [876, 186] width 1327 height 61
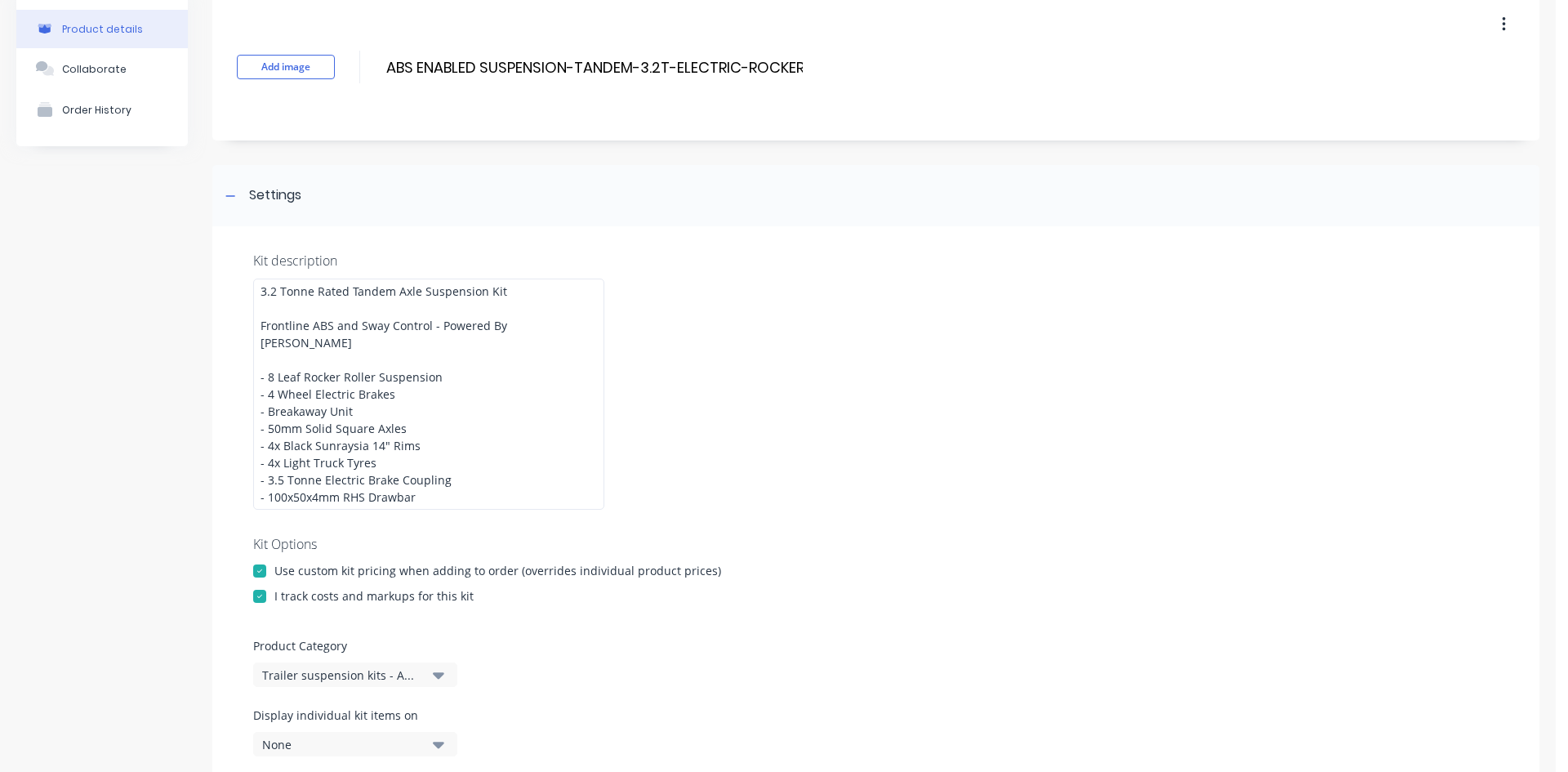
scroll to position [0, 0]
